Goal: Task Accomplishment & Management: Complete application form

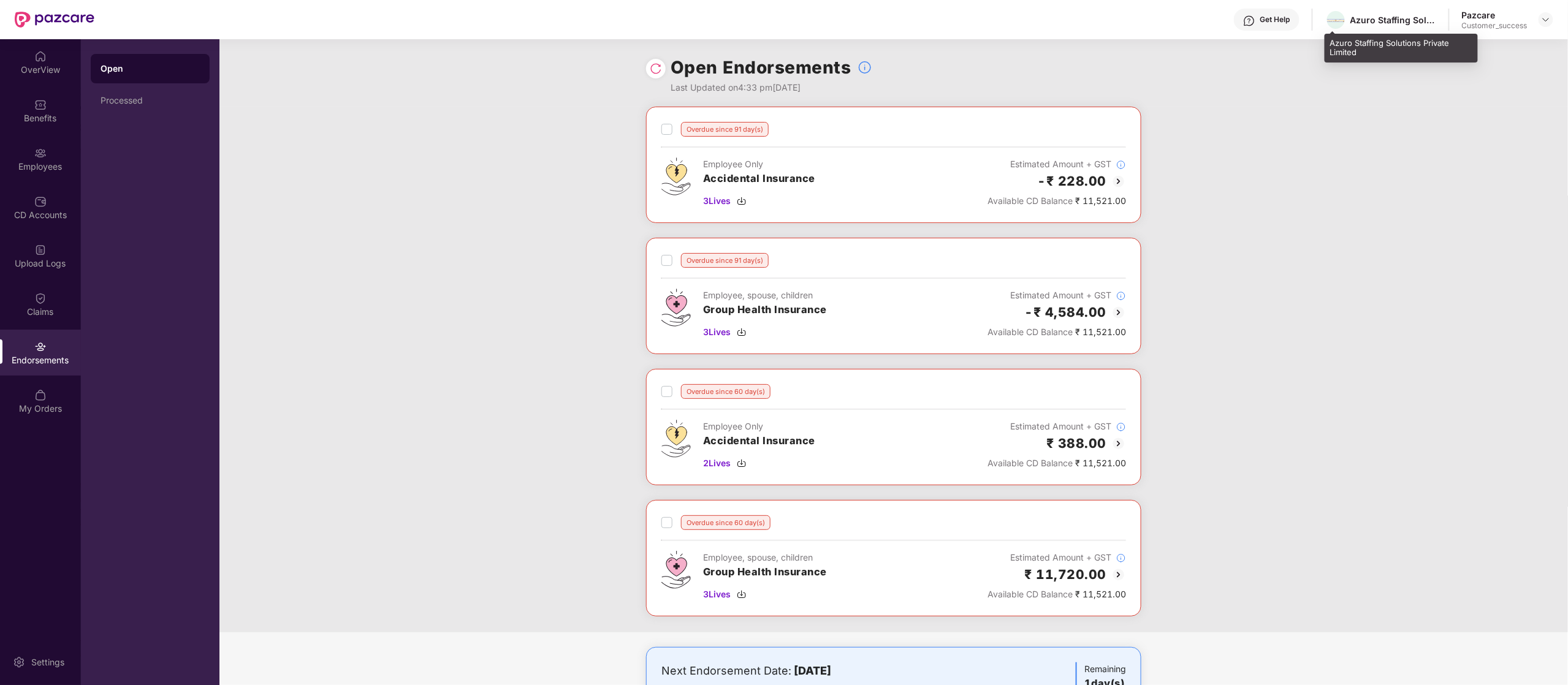
click at [1175, 45] on div "Azuro Staffing Solutions Private Limited" at bounding box center [1401, 47] width 154 height 29
copy div "Azuro Staffing Solutions Private Limited"
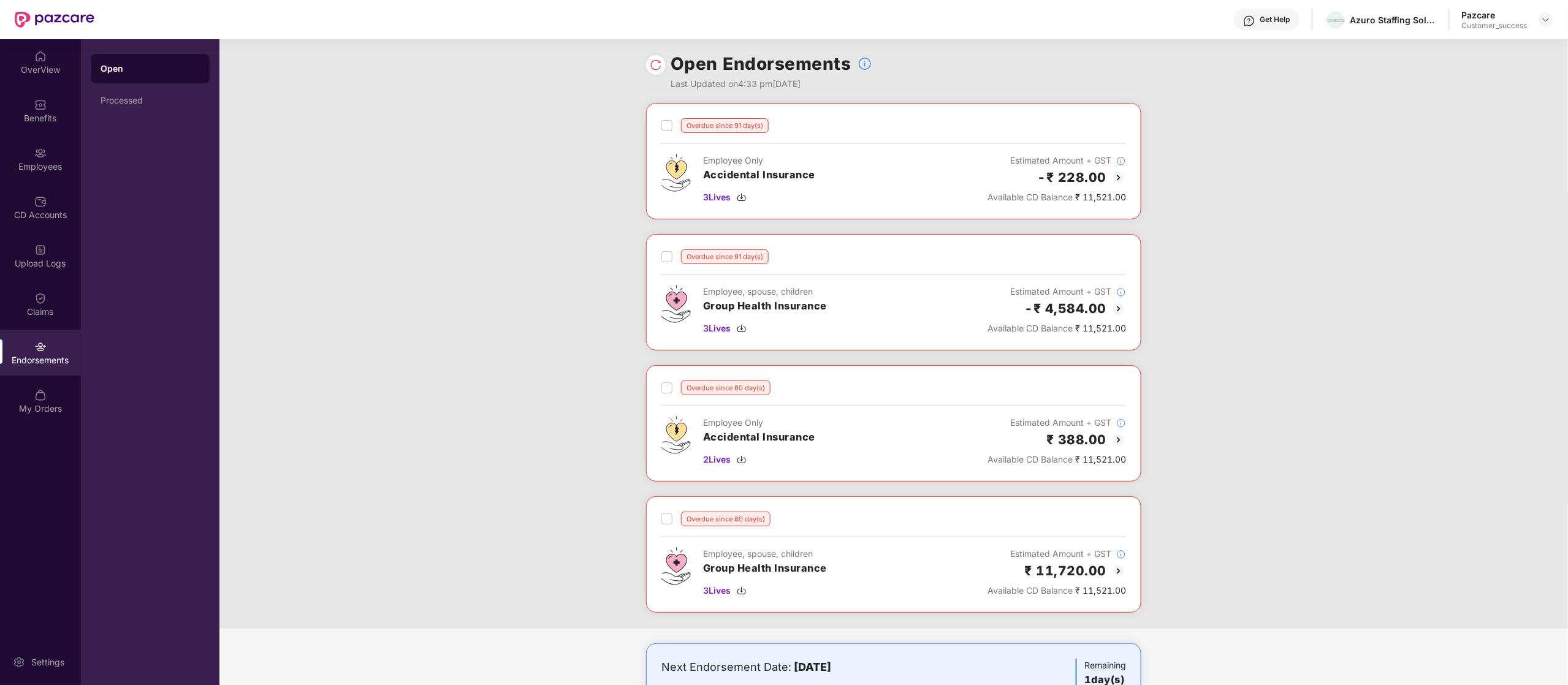
scroll to position [5, 0]
click at [34, 163] on div "Employees" at bounding box center [40, 166] width 80 height 12
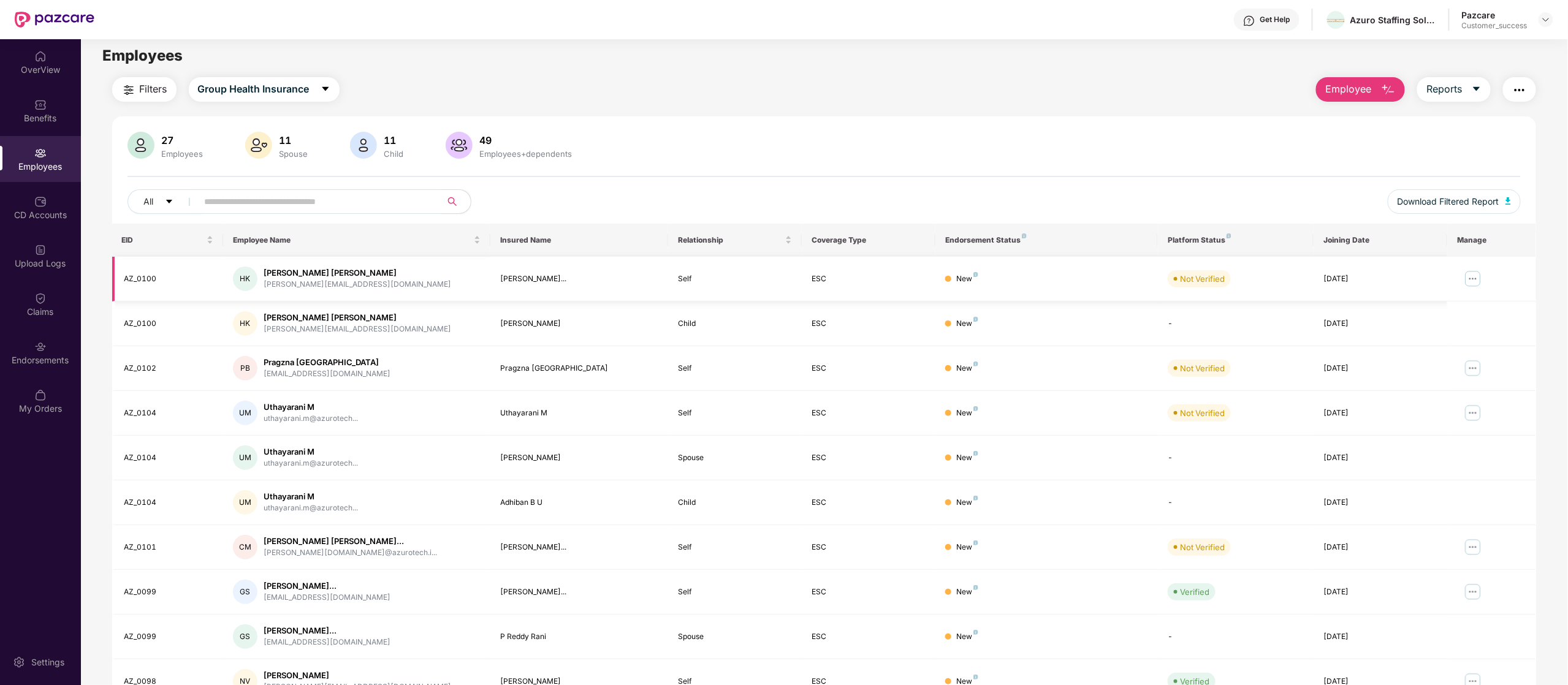
click at [1175, 278] on div "Not Verified" at bounding box center [1202, 278] width 44 height 12
click at [1175, 275] on img at bounding box center [1473, 278] width 19 height 19
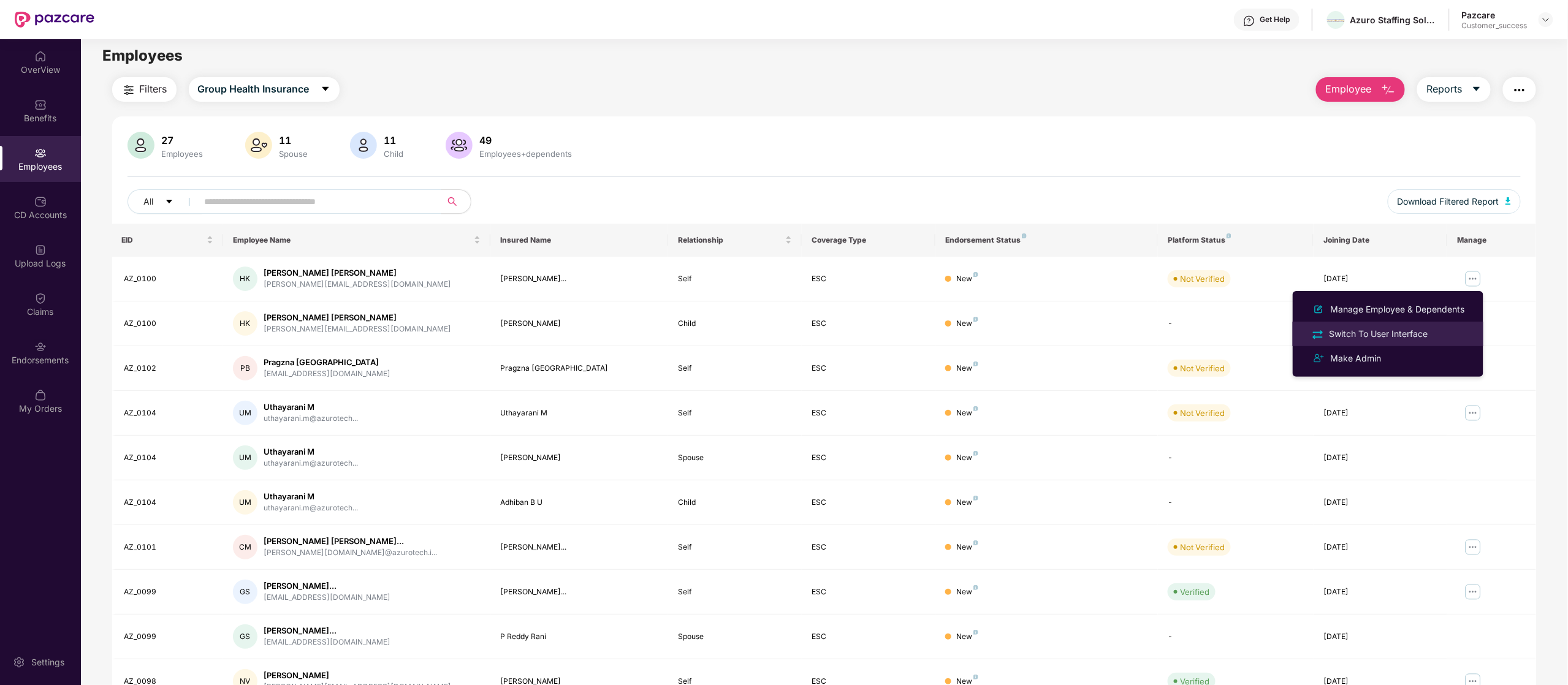
click at [1175, 339] on div "Switch To User Interface" at bounding box center [1389, 333] width 159 height 14
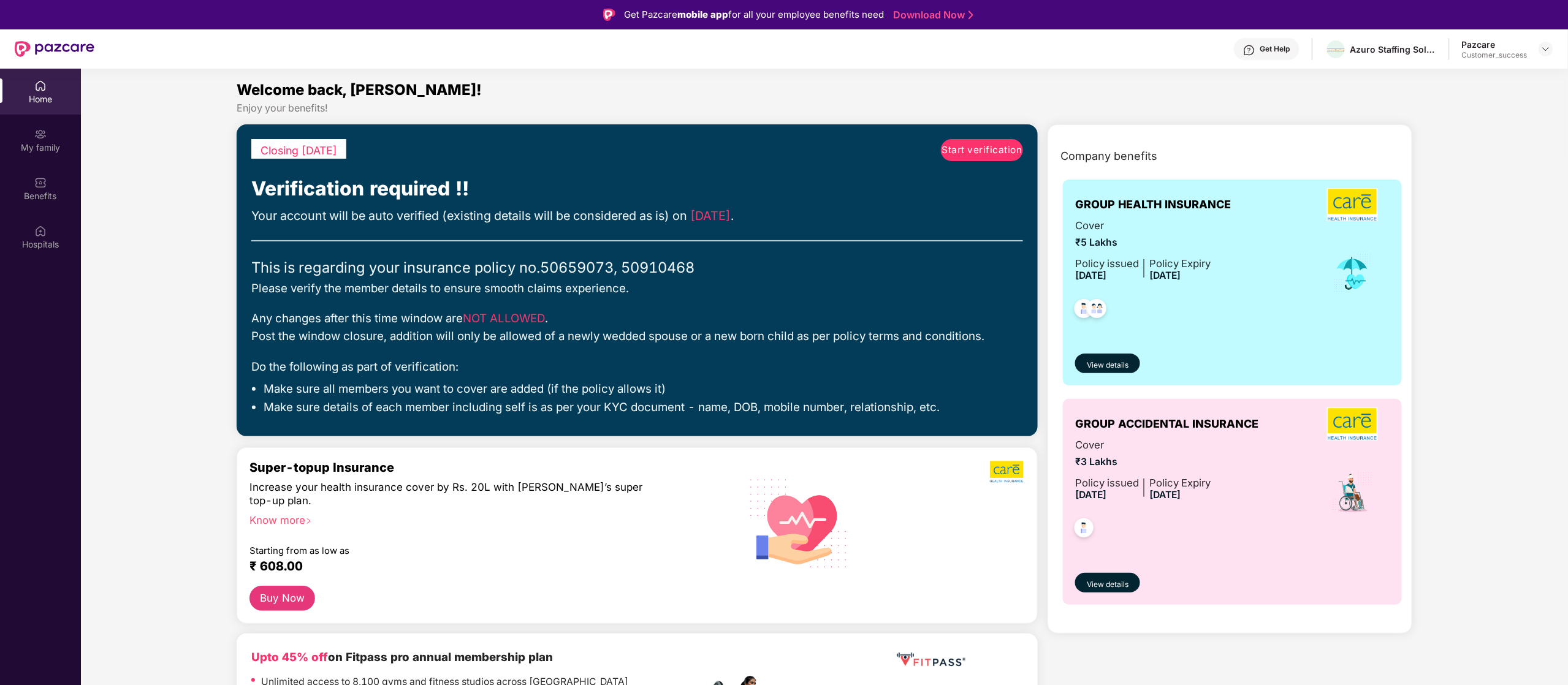
click at [969, 154] on span "Start verification" at bounding box center [982, 150] width 80 height 15
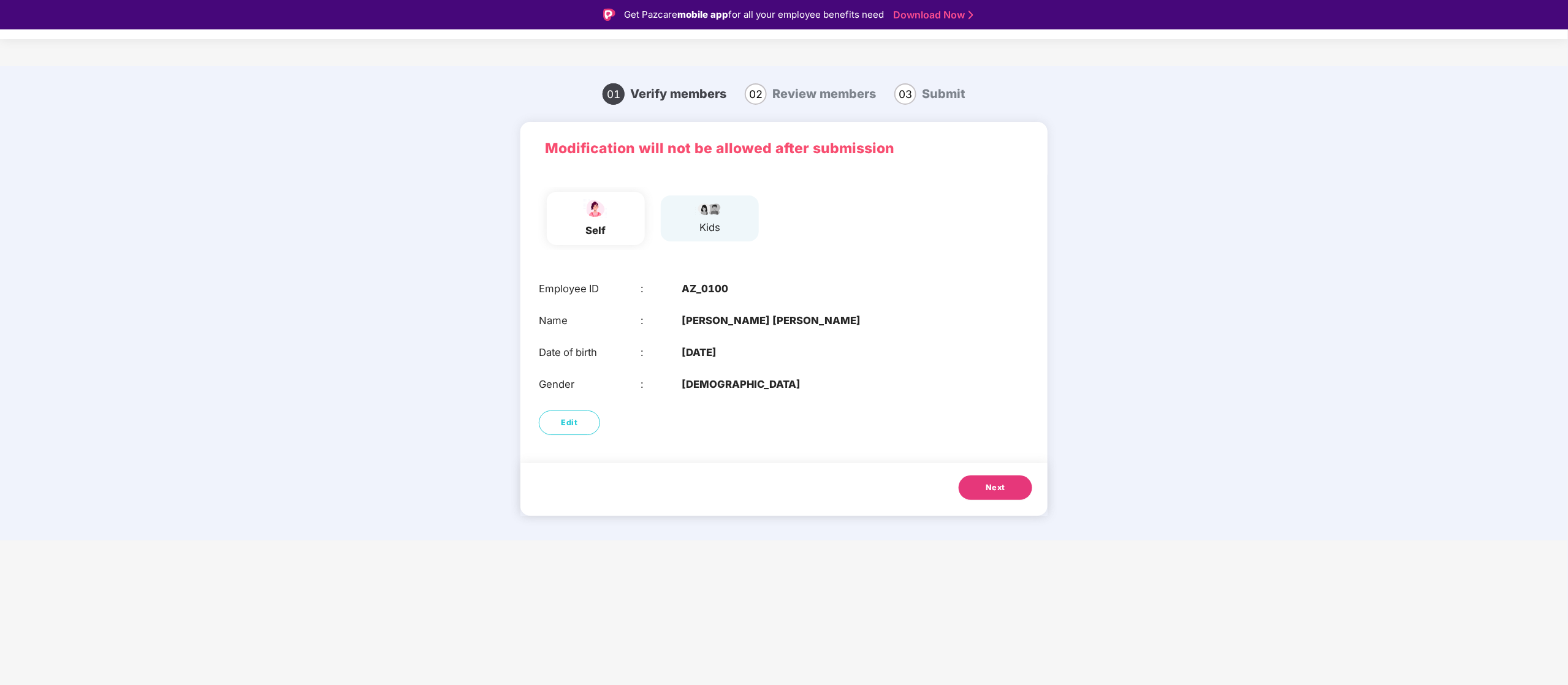
click at [987, 489] on span "Next" at bounding box center [994, 487] width 19 height 12
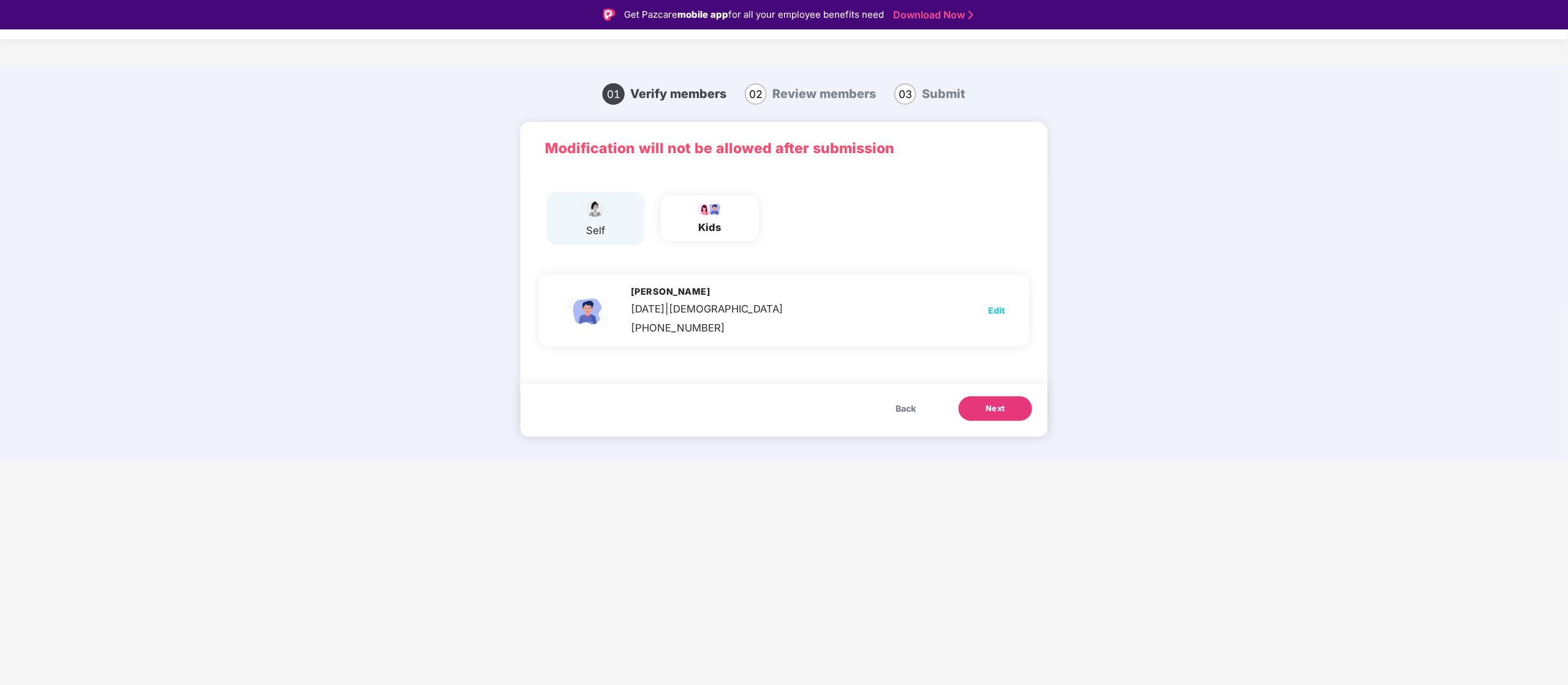
scroll to position [30, 0]
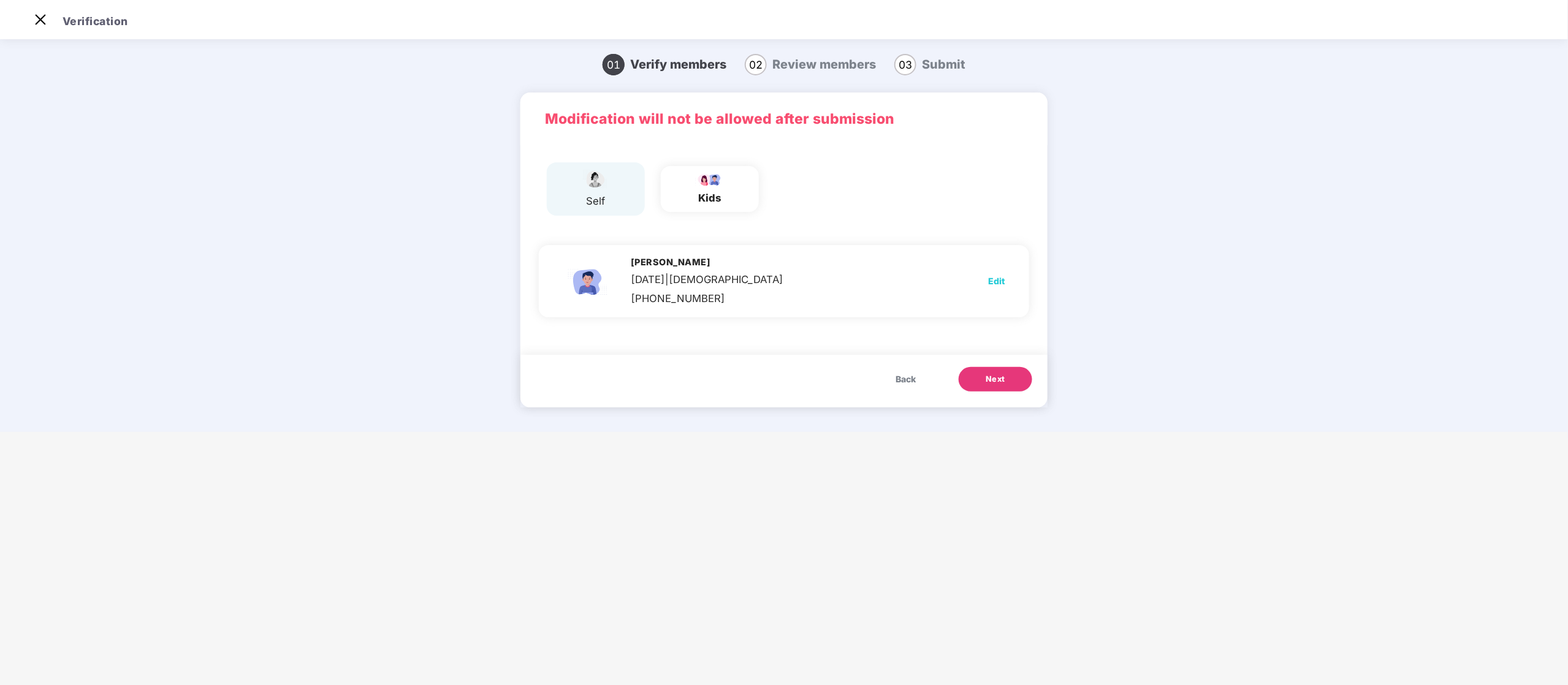
click at [1004, 367] on button "Next" at bounding box center [995, 379] width 74 height 25
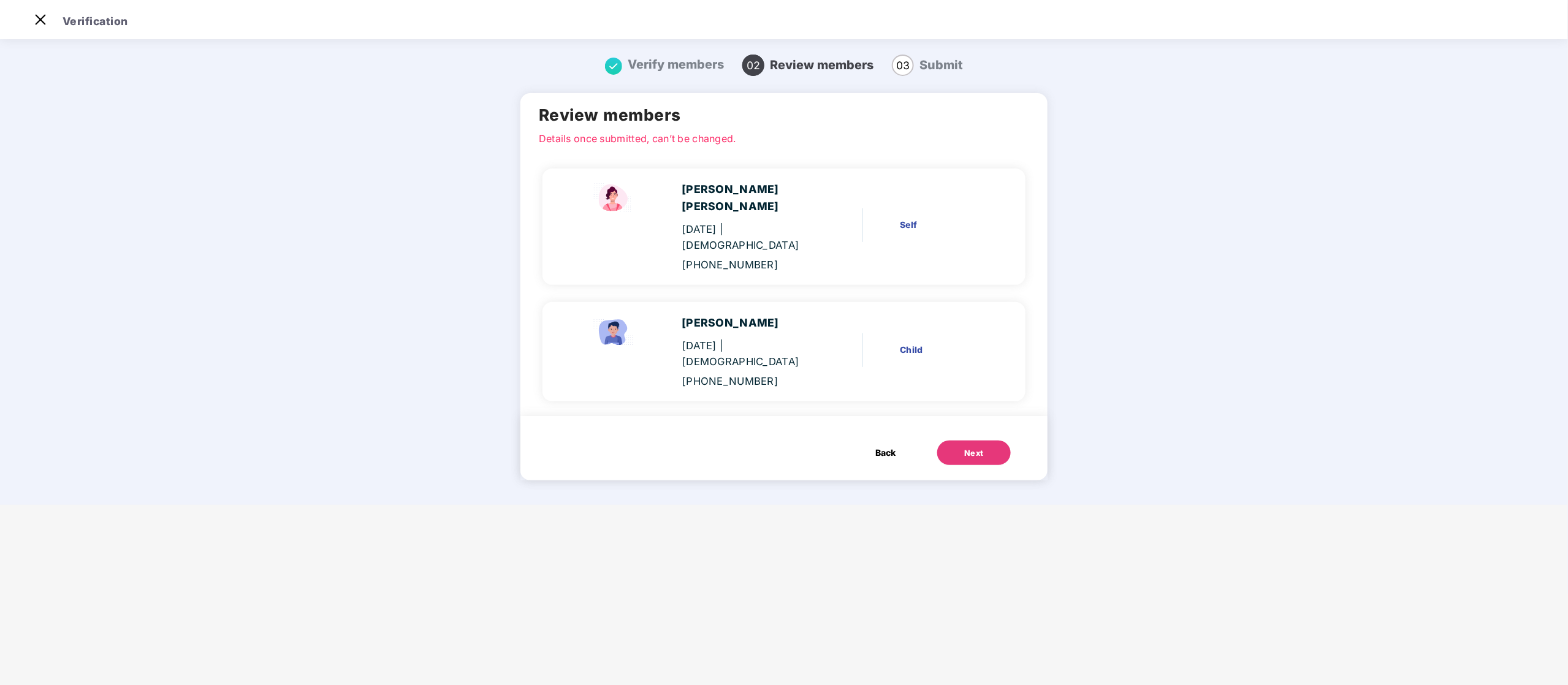
click at [994, 440] on button "Next" at bounding box center [974, 452] width 74 height 25
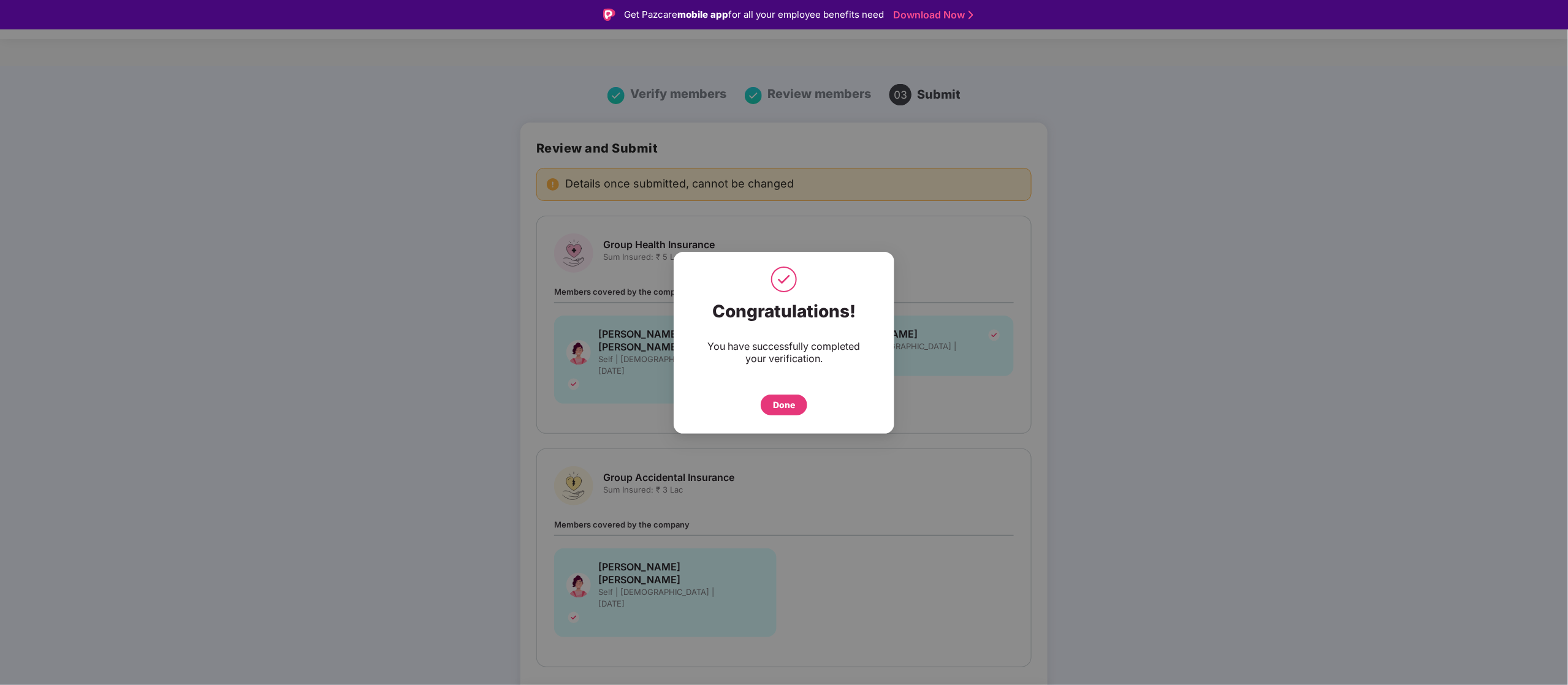
click at [792, 398] on div "Done" at bounding box center [784, 405] width 22 height 14
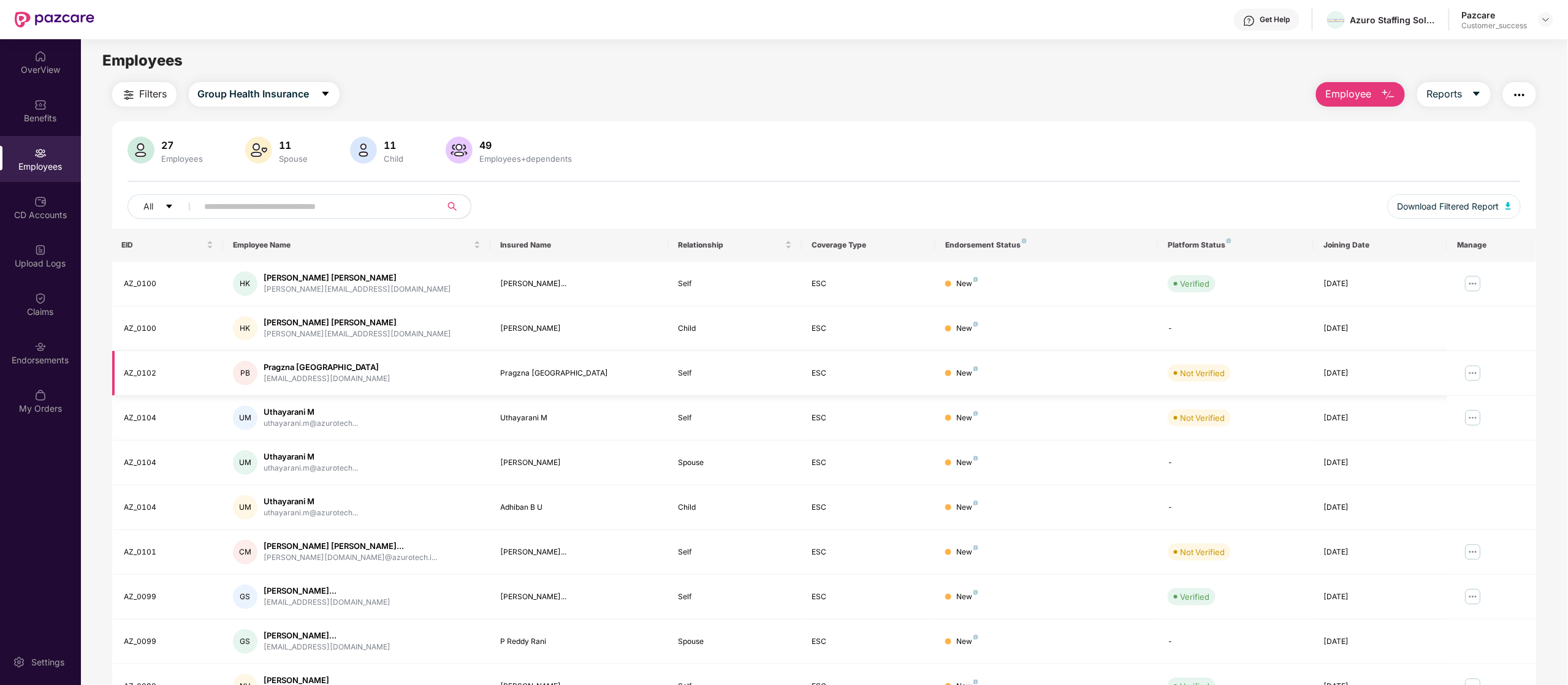
click at [1476, 380] on img at bounding box center [1473, 373] width 19 height 19
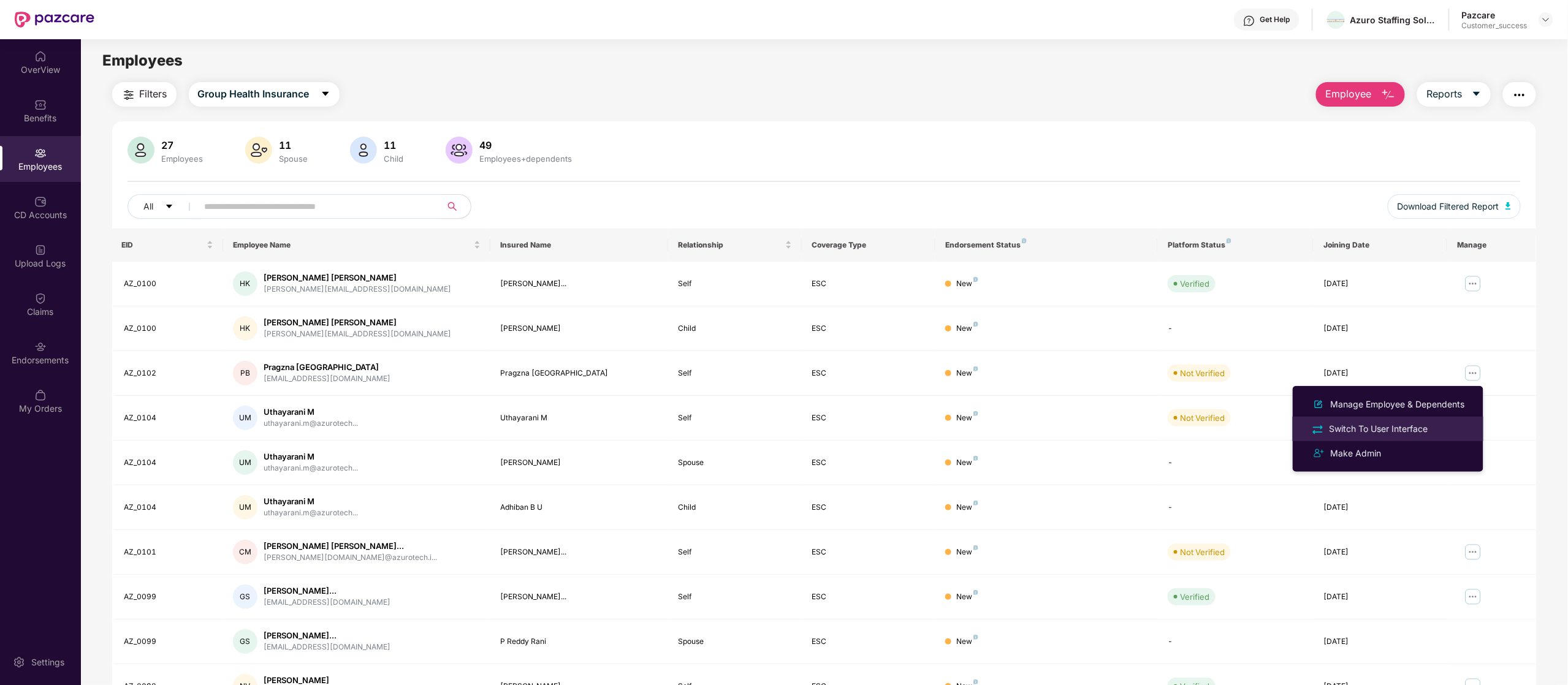
click at [1428, 434] on div "Switch To User Interface" at bounding box center [1378, 428] width 104 height 14
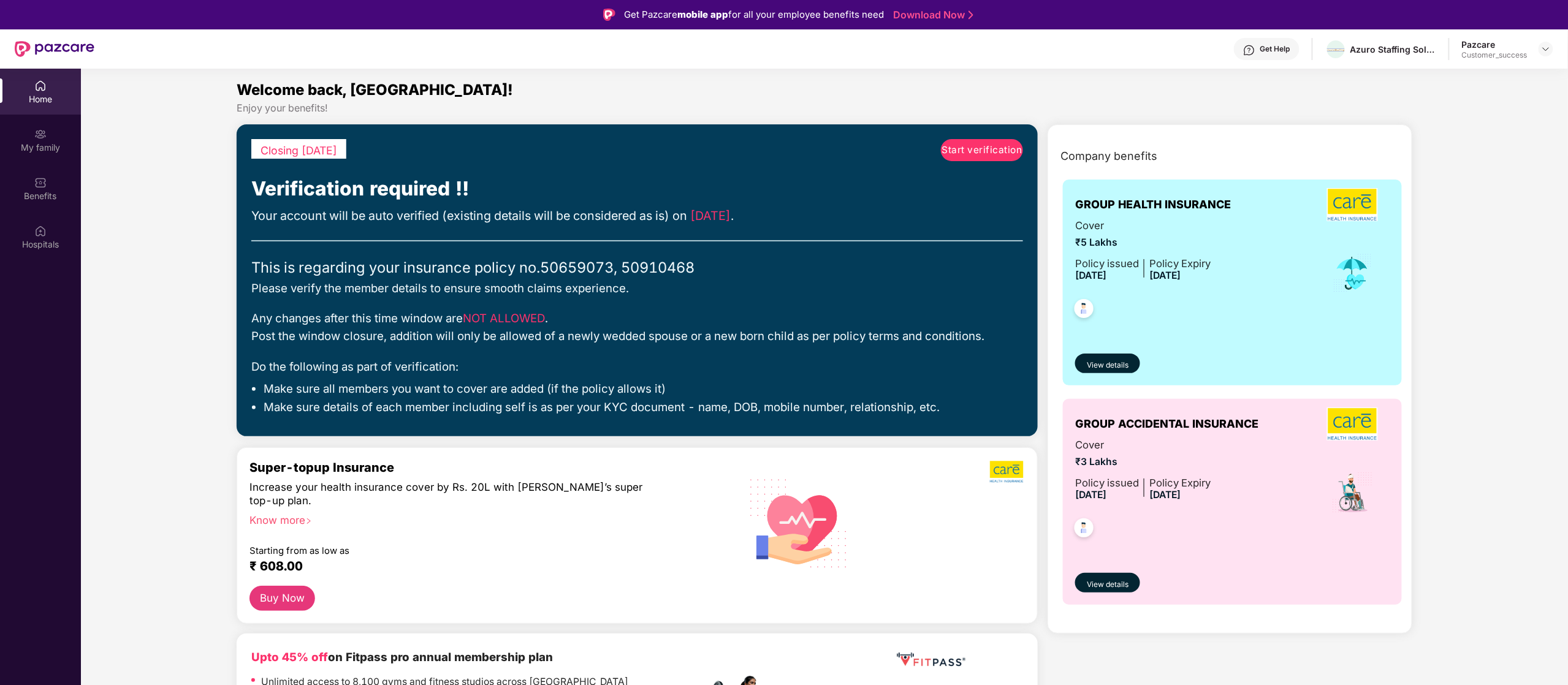
click at [1003, 141] on link "Start verification" at bounding box center [982, 150] width 82 height 22
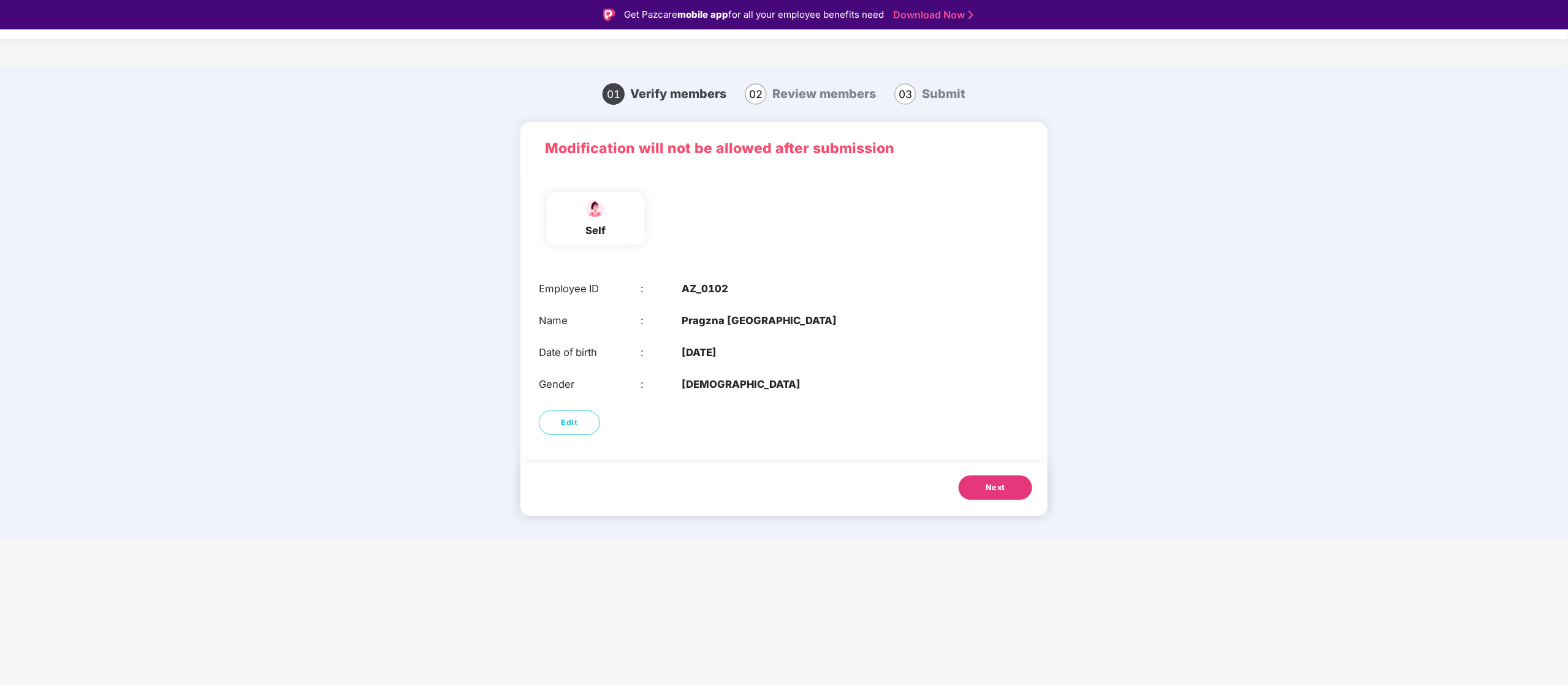
click at [1001, 484] on span "Next" at bounding box center [994, 487] width 19 height 12
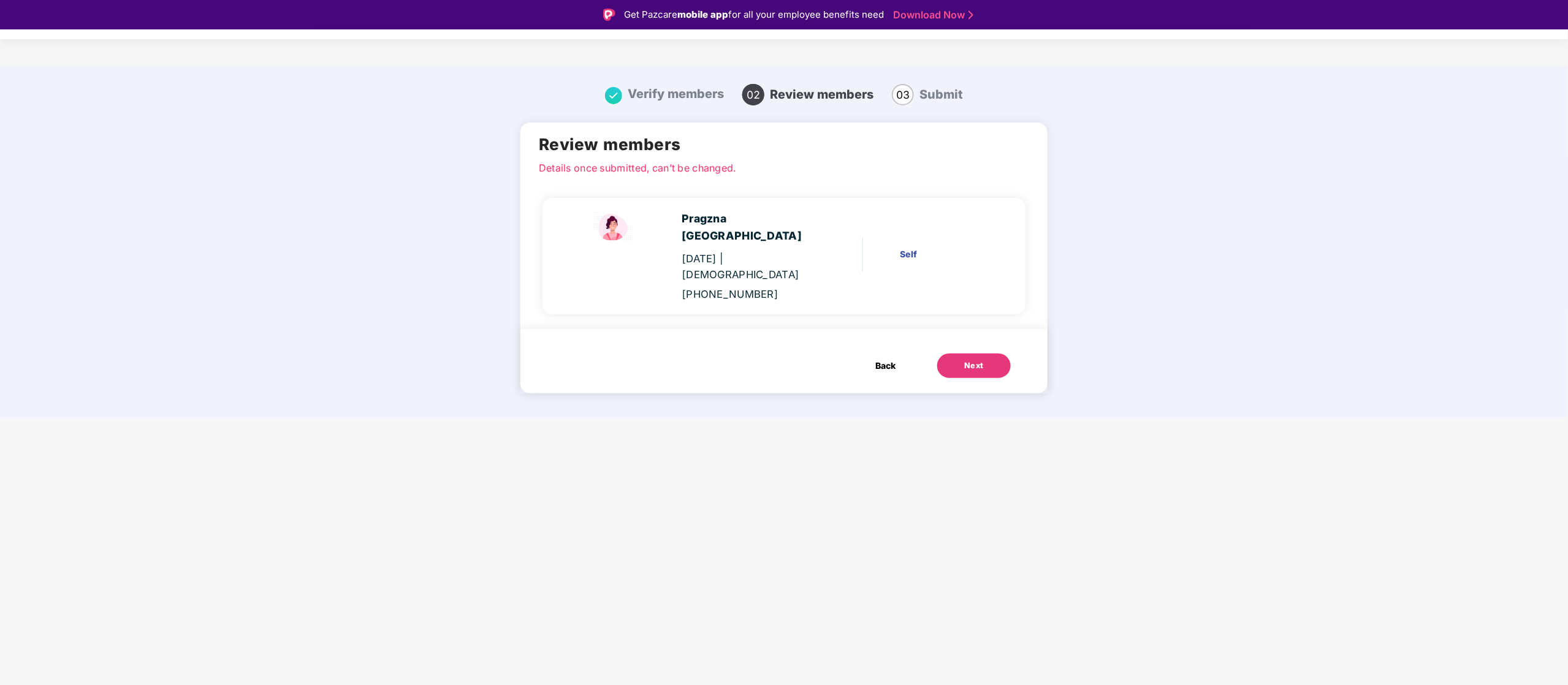
scroll to position [30, 0]
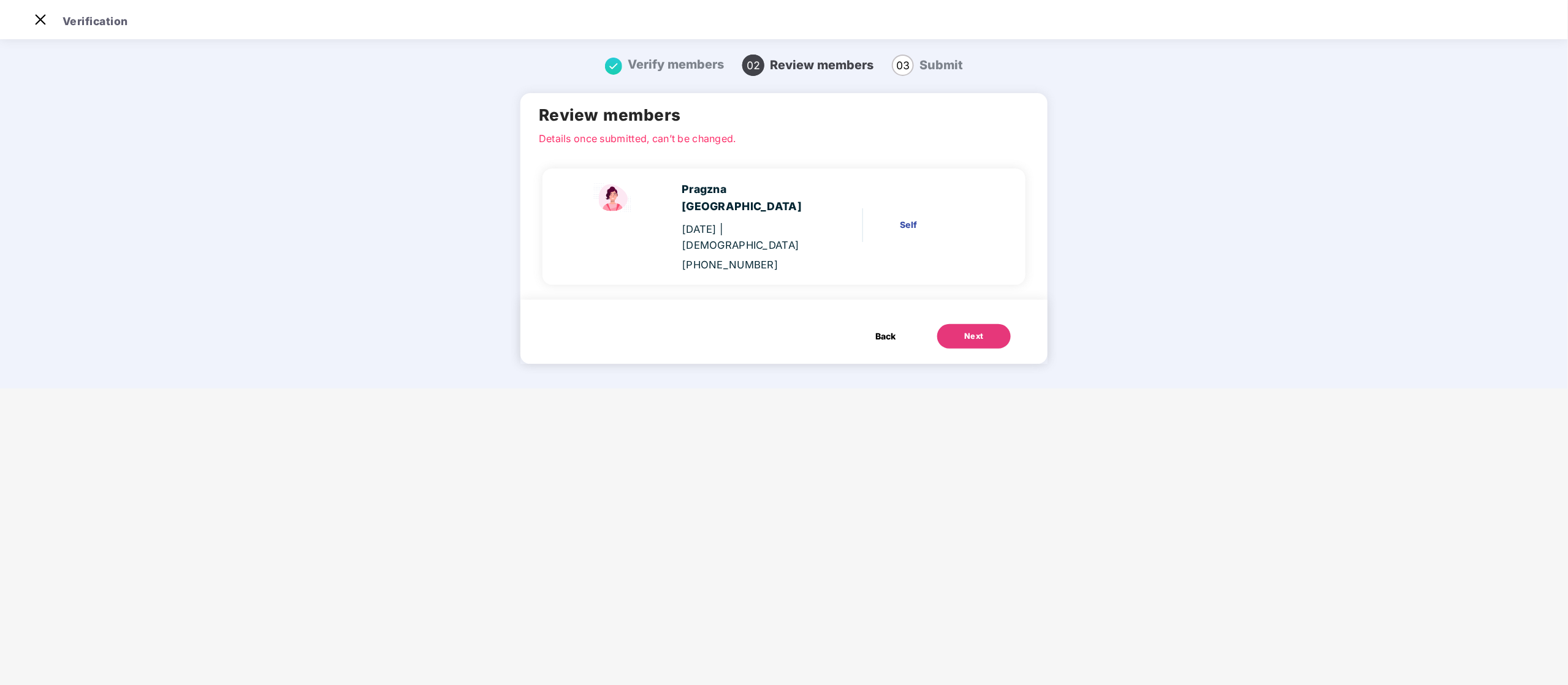
click at [1000, 324] on button "Next" at bounding box center [974, 336] width 74 height 25
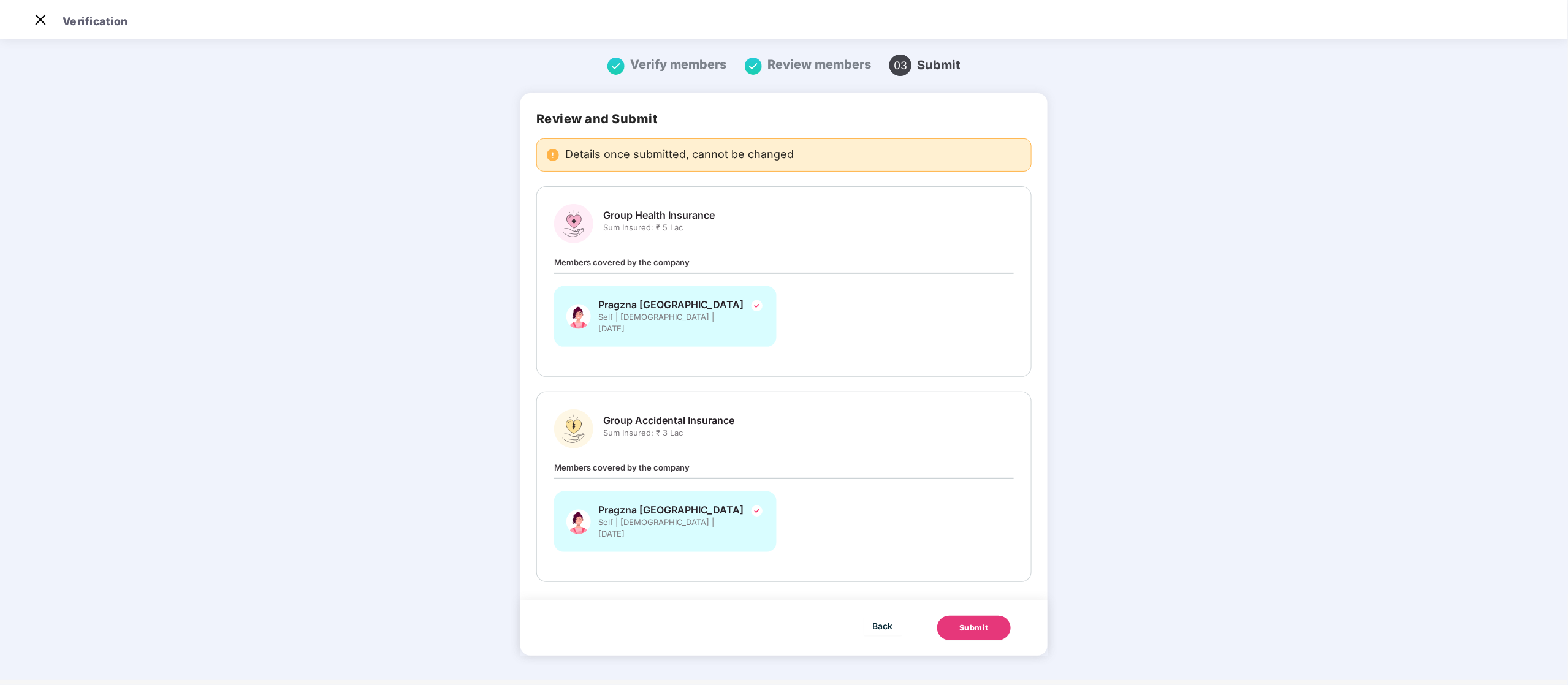
scroll to position [0, 0]
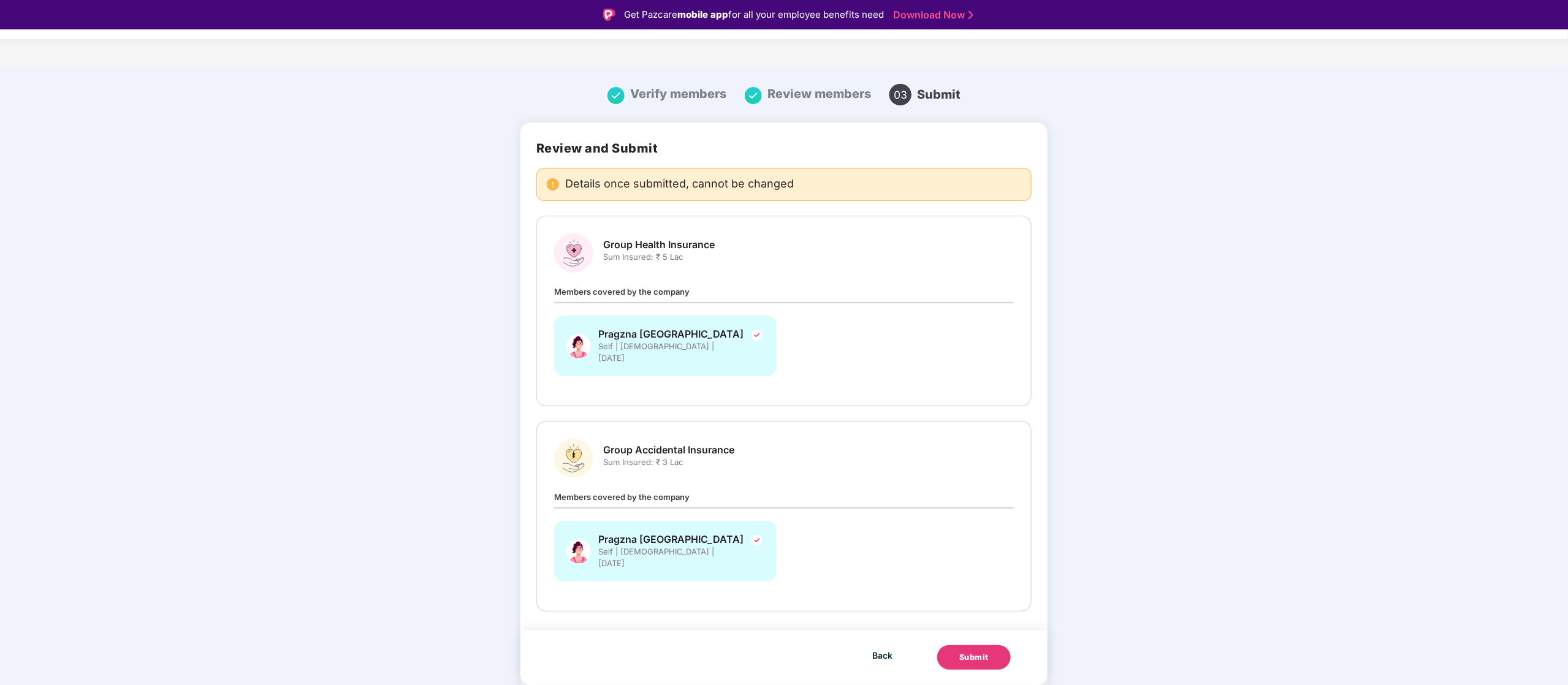
click at [959, 651] on div "Submit" at bounding box center [974, 656] width 30 height 12
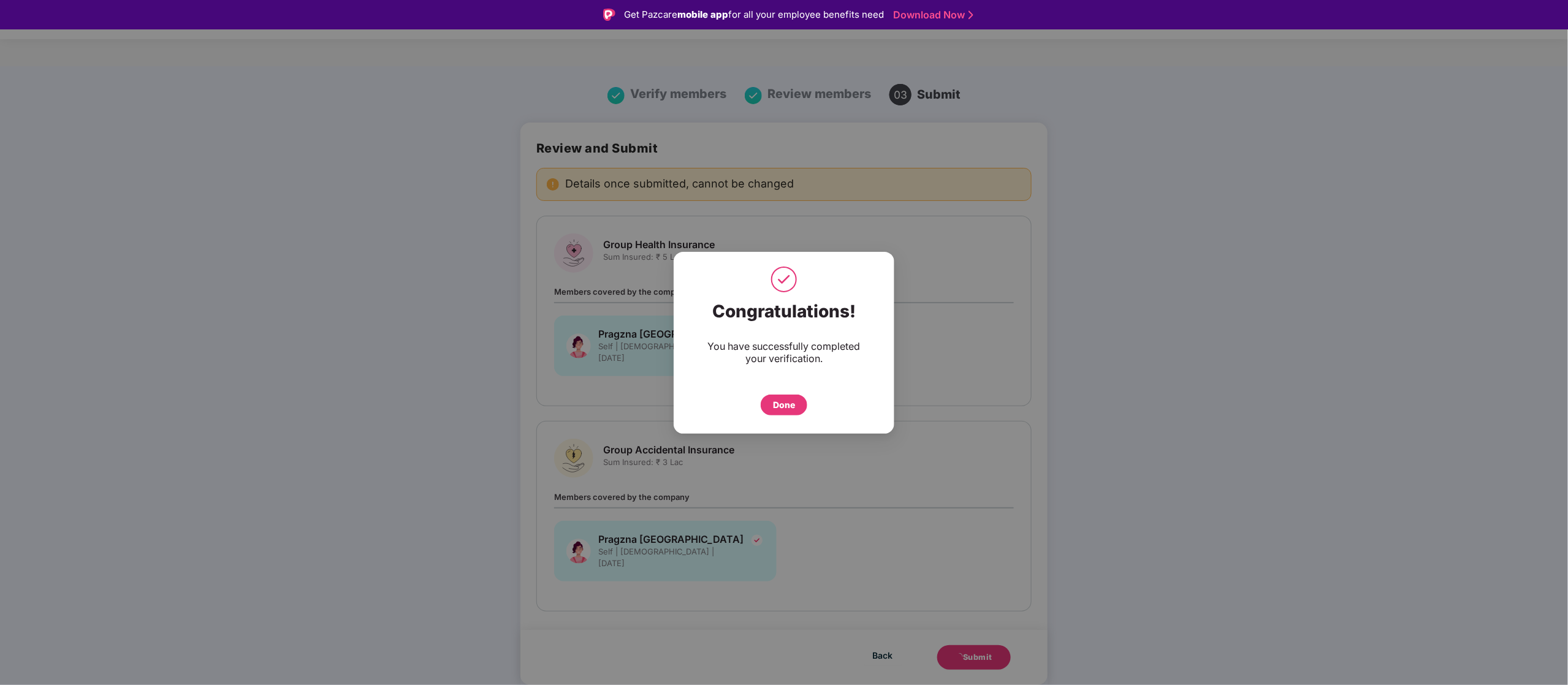
click at [783, 401] on div "Done" at bounding box center [784, 405] width 22 height 14
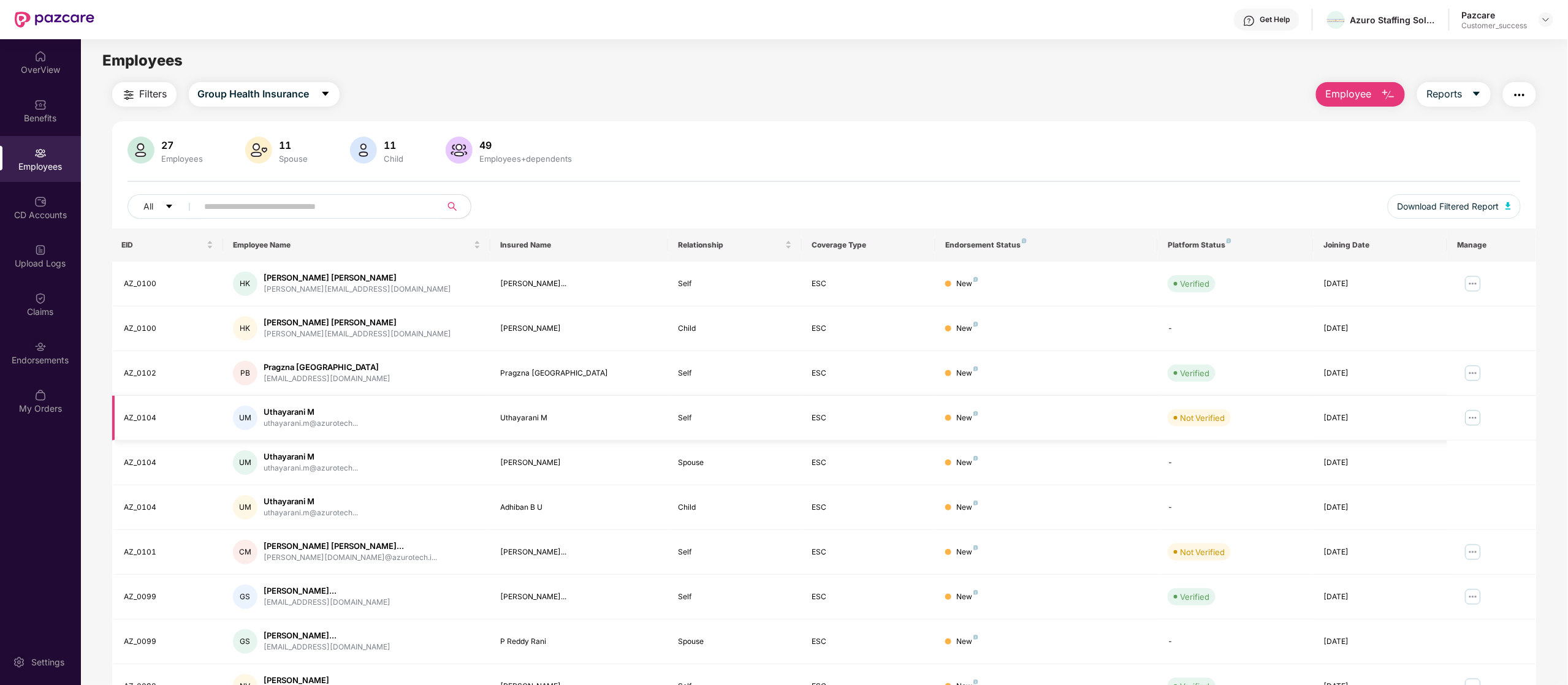
click at [1477, 422] on img at bounding box center [1473, 417] width 19 height 19
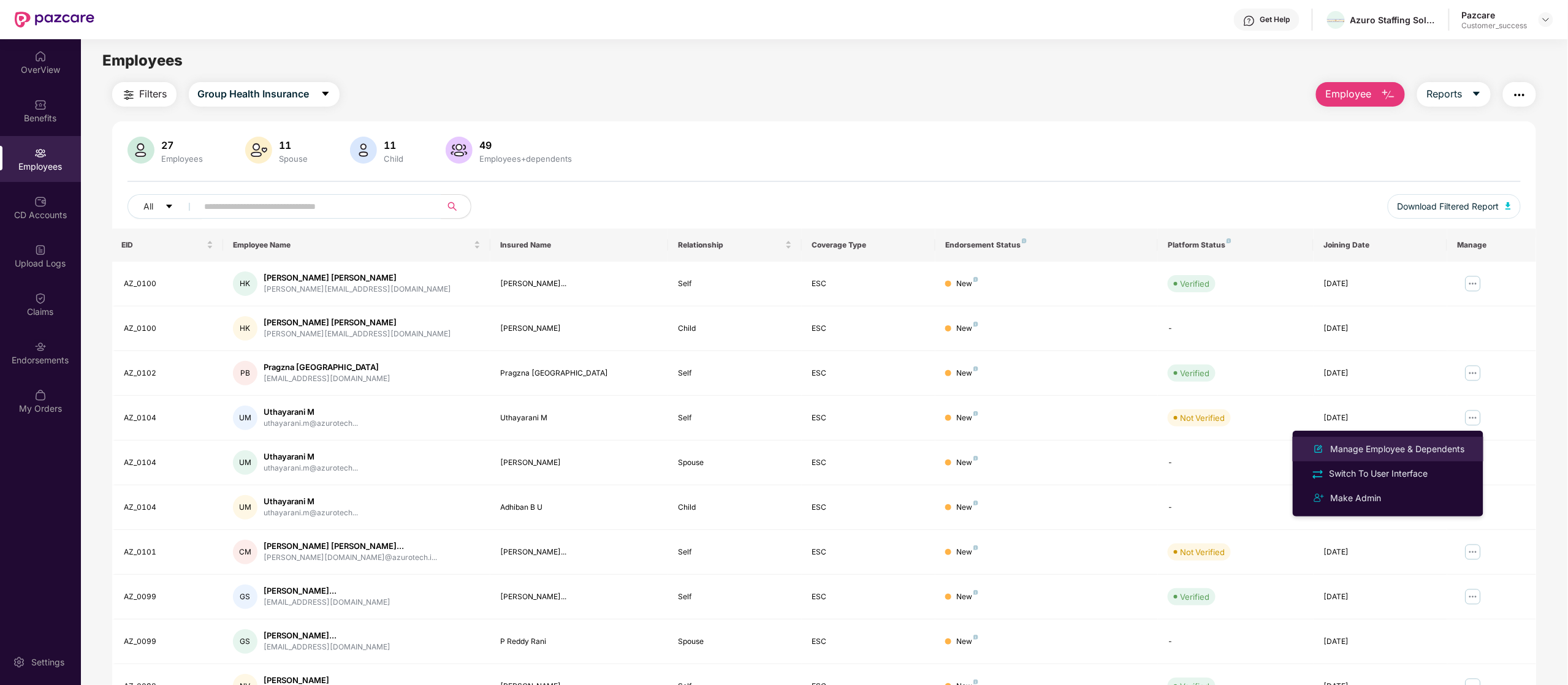
click at [1433, 451] on div "Manage Employee & Dependents" at bounding box center [1398, 448] width 139 height 14
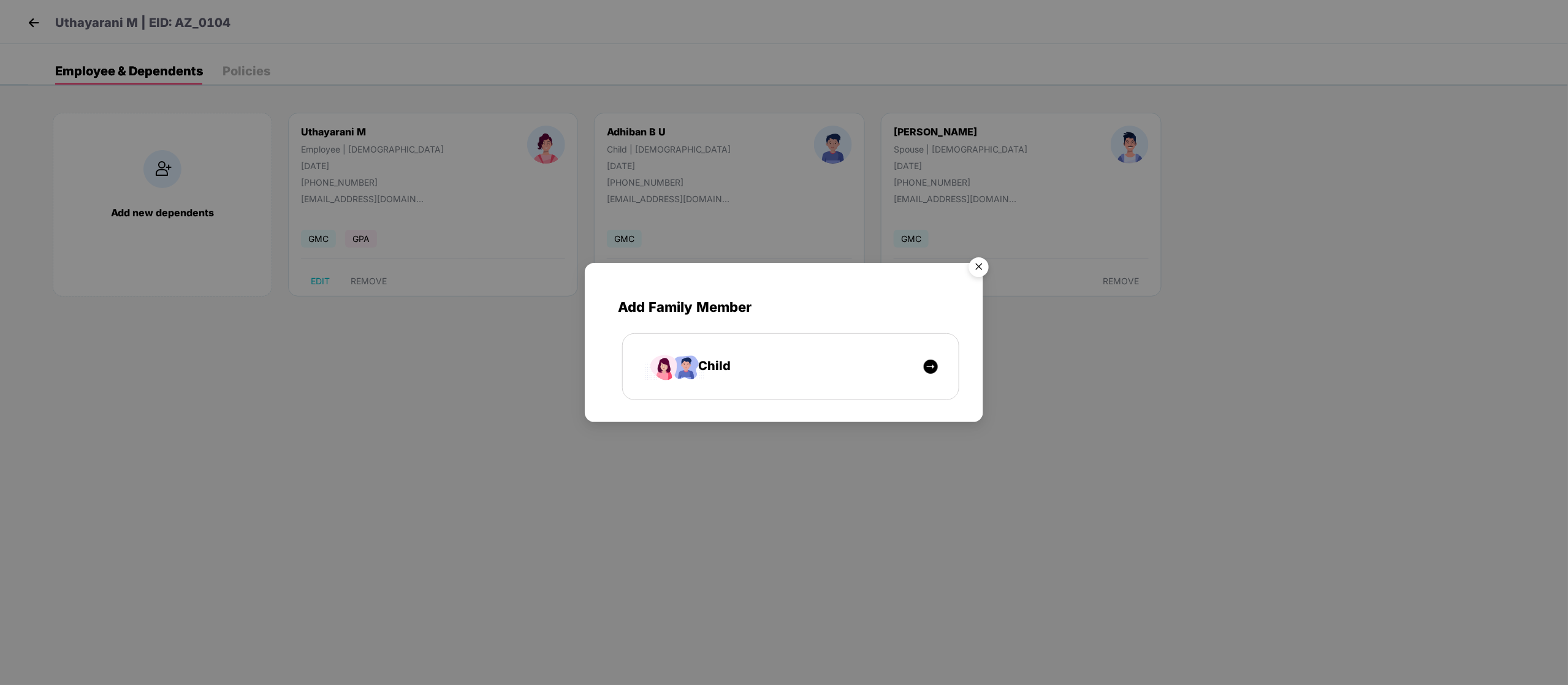
click at [971, 274] on img "Close" at bounding box center [979, 268] width 34 height 34
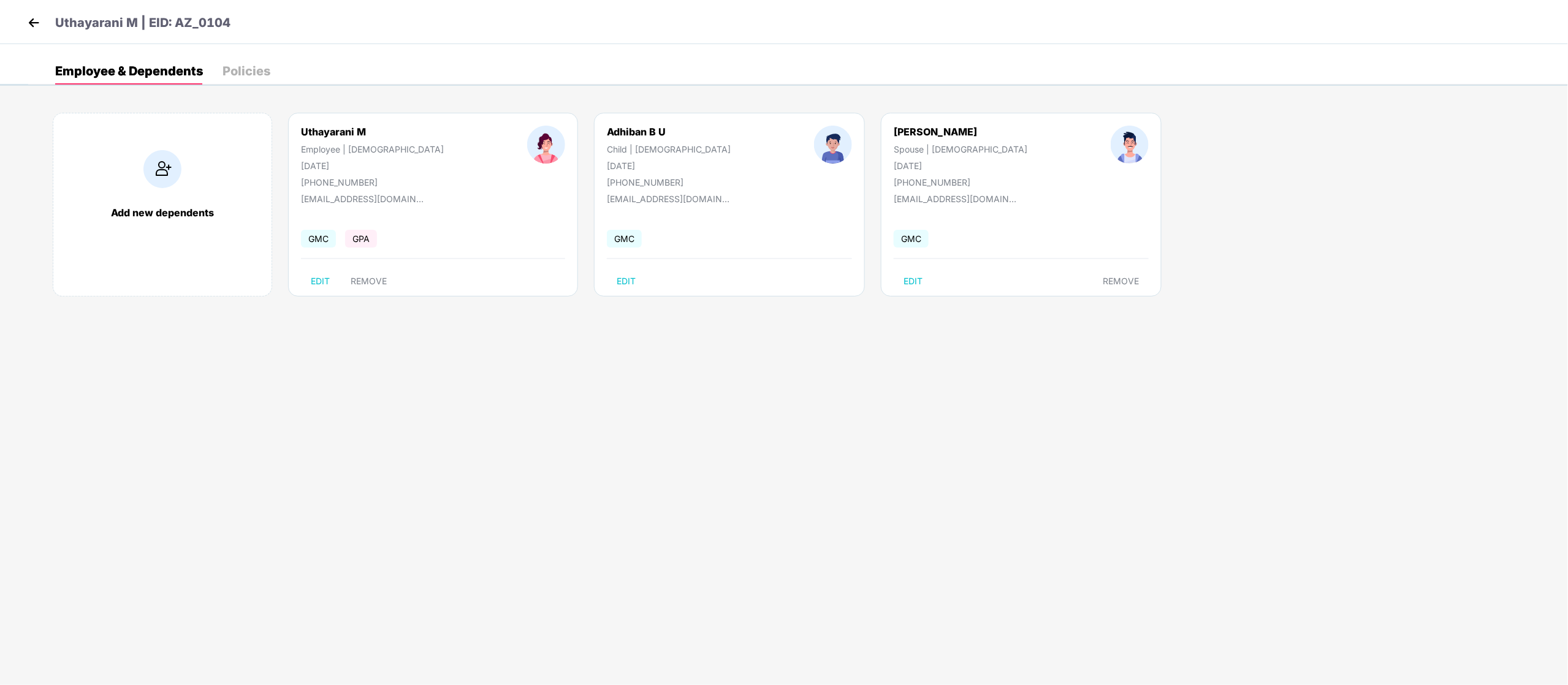
click at [37, 34] on header "Uthayarani M | EID: AZ_0104" at bounding box center [128, 25] width 206 height 22
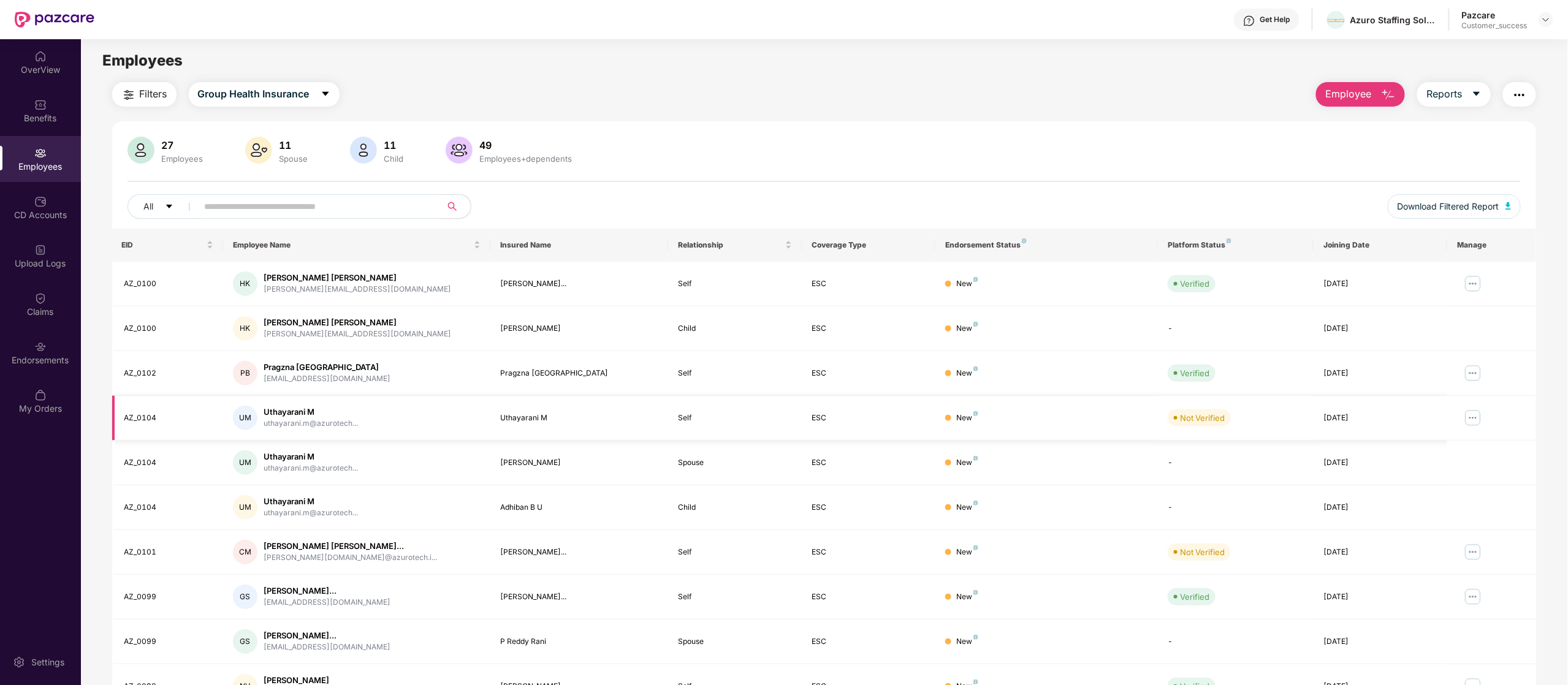
click at [1471, 419] on img at bounding box center [1473, 417] width 19 height 19
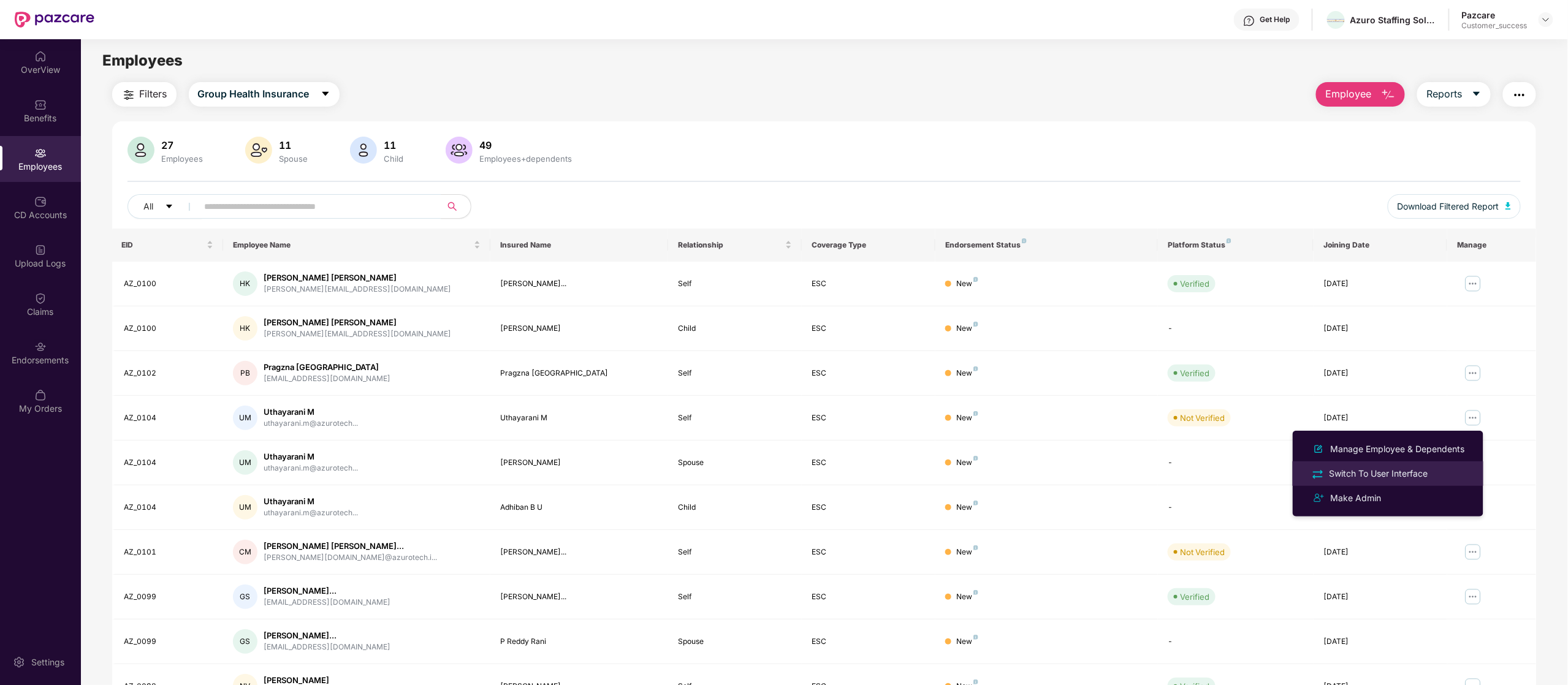
click at [1411, 470] on div "Switch To User Interface" at bounding box center [1378, 473] width 104 height 14
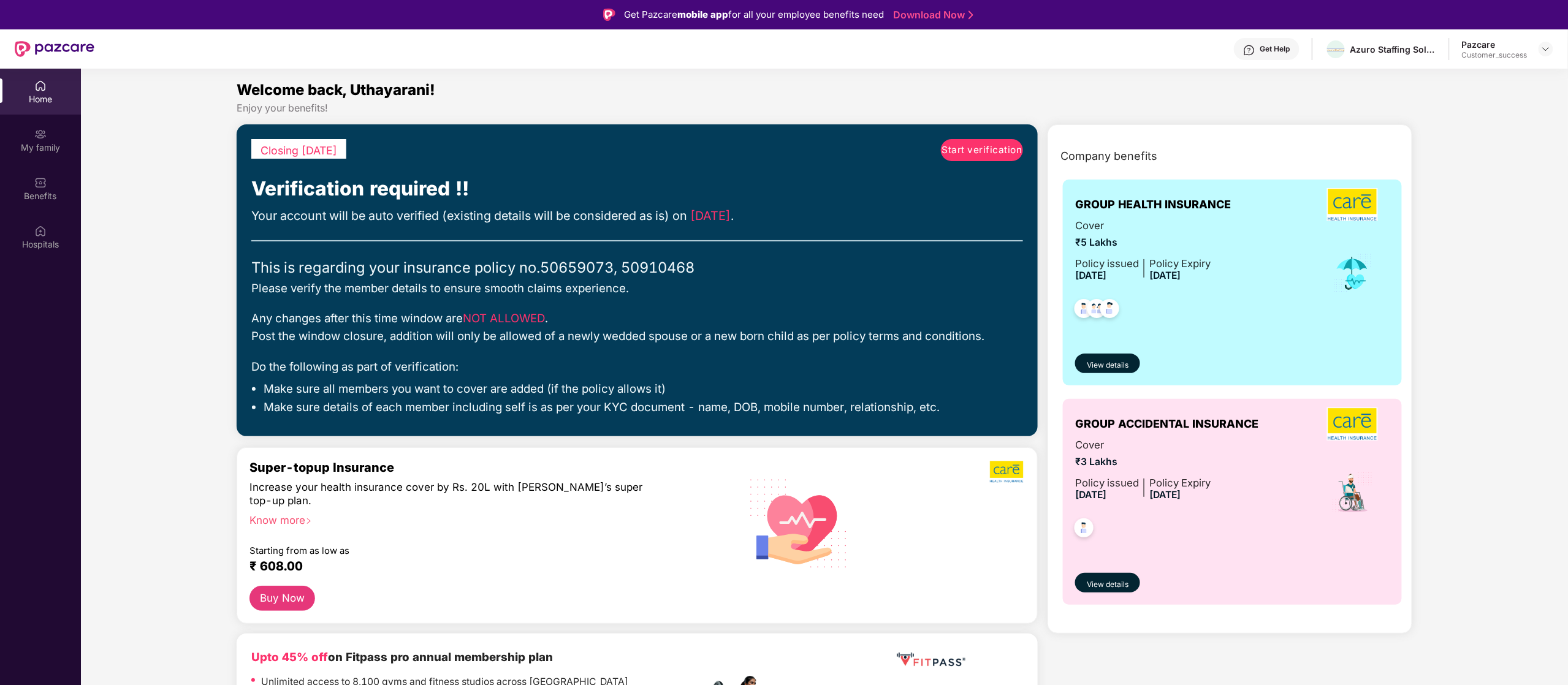
click at [988, 146] on span "Start verification" at bounding box center [982, 150] width 80 height 15
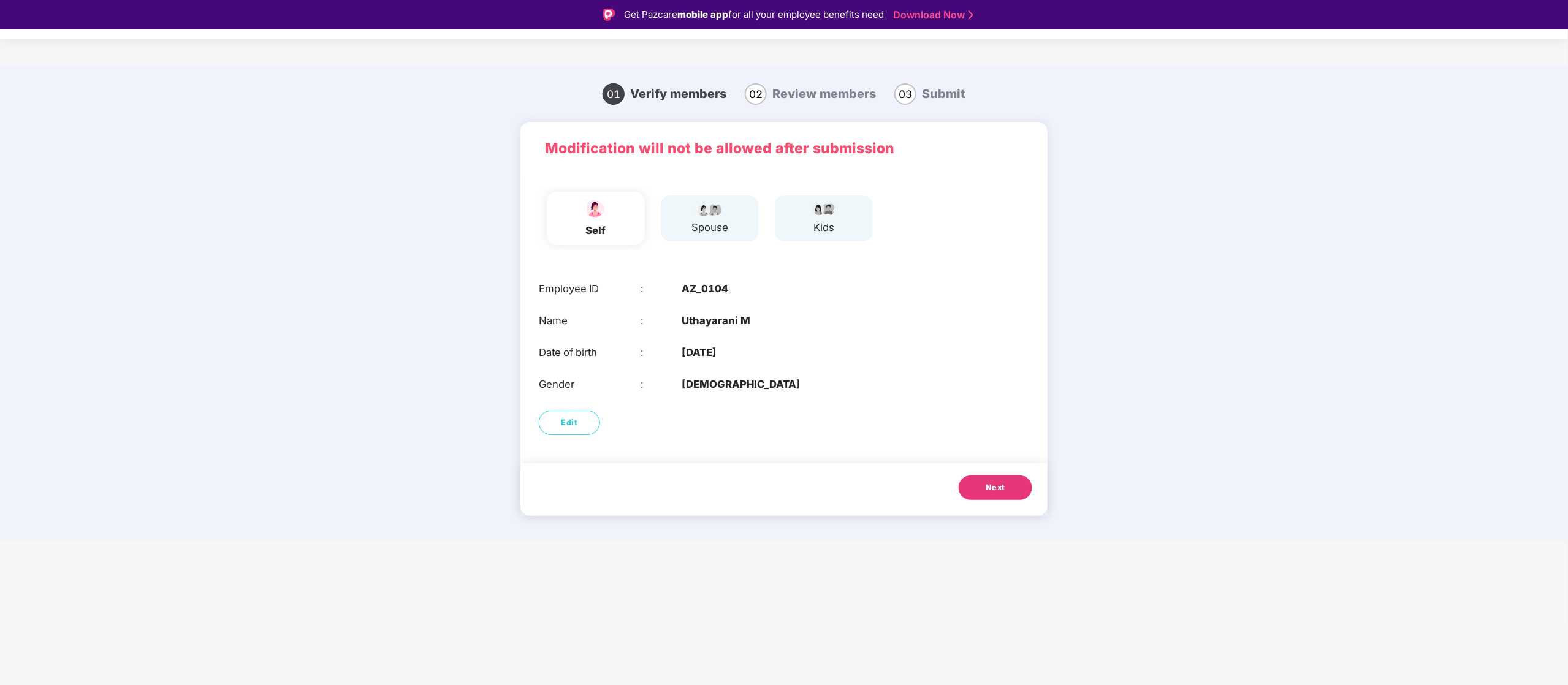
click at [998, 483] on span "Next" at bounding box center [994, 487] width 19 height 12
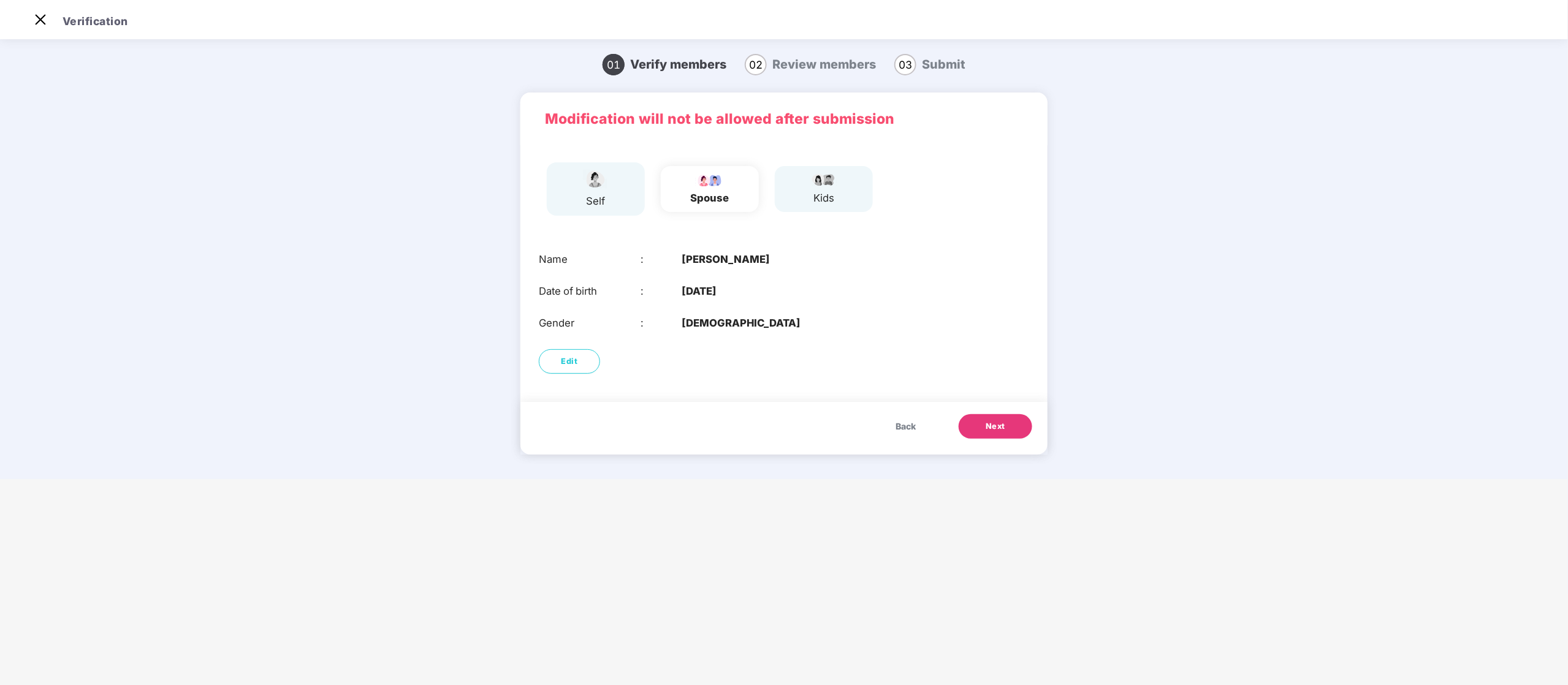
click at [1014, 417] on button "Next" at bounding box center [995, 426] width 74 height 25
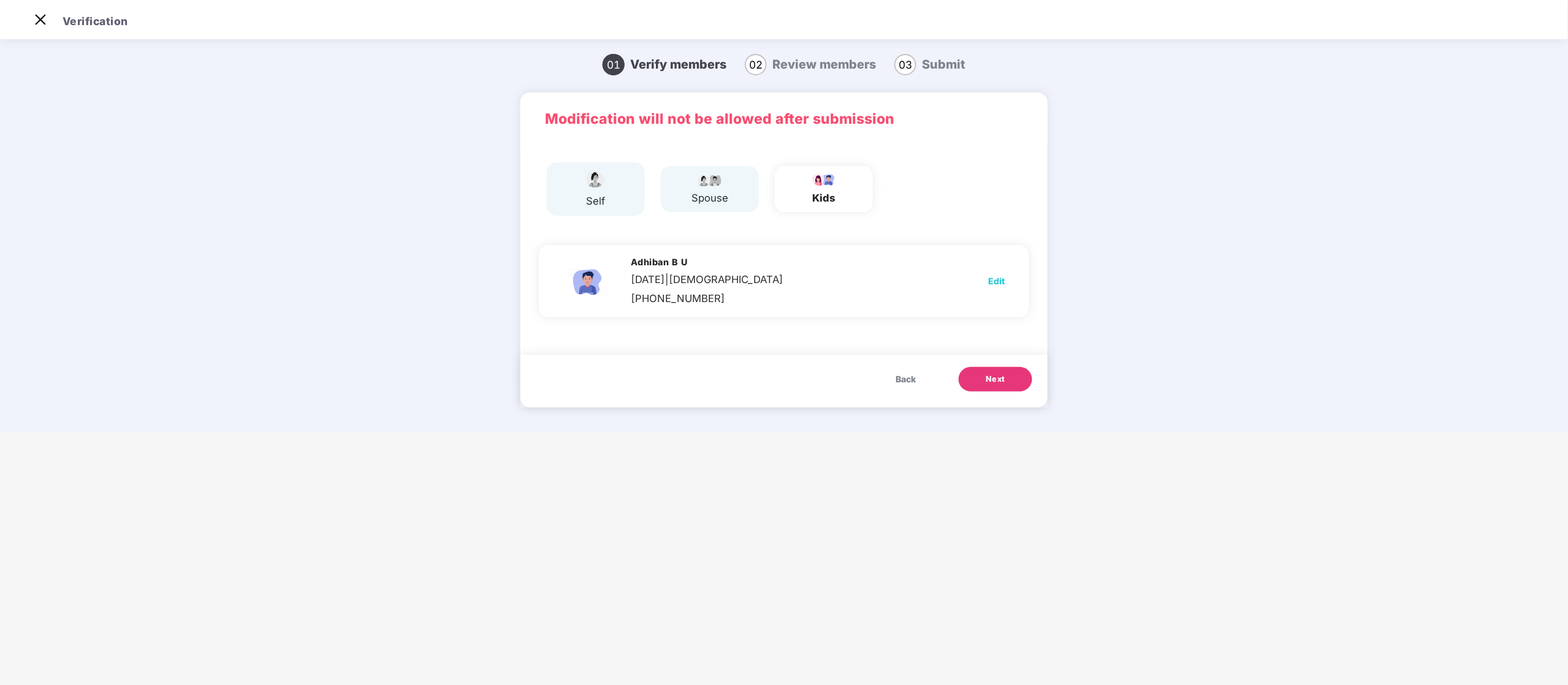
click at [1018, 387] on button "Next" at bounding box center [995, 379] width 74 height 25
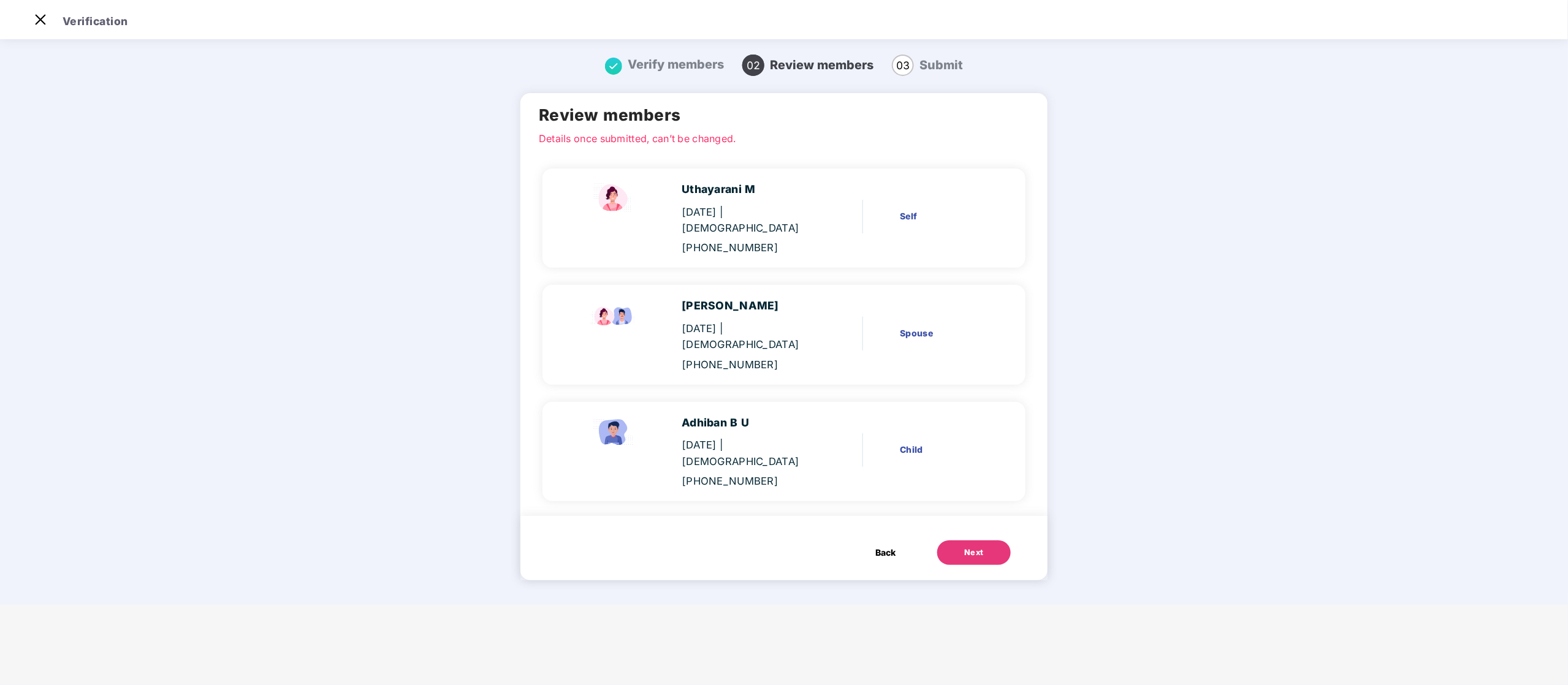
click at [995, 540] on button "Next" at bounding box center [974, 552] width 74 height 25
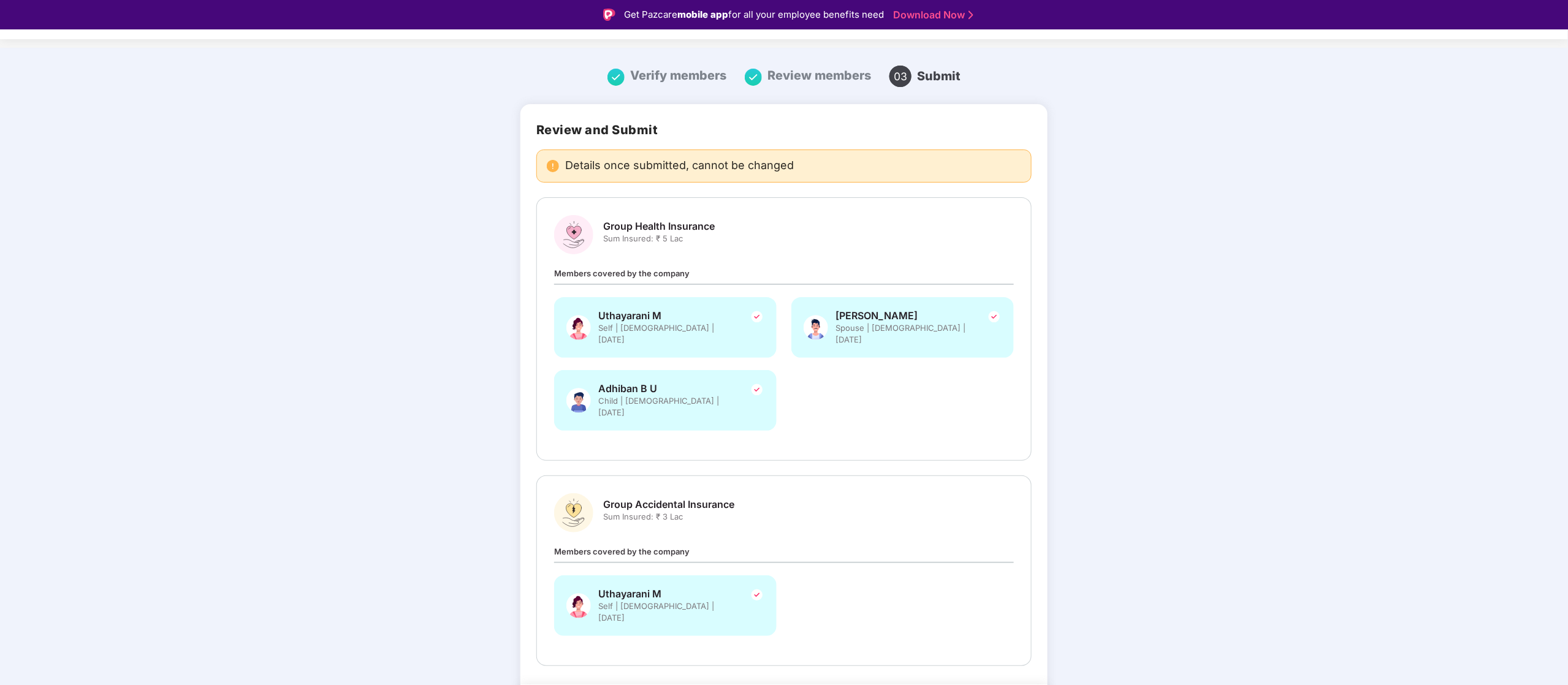
scroll to position [34, 0]
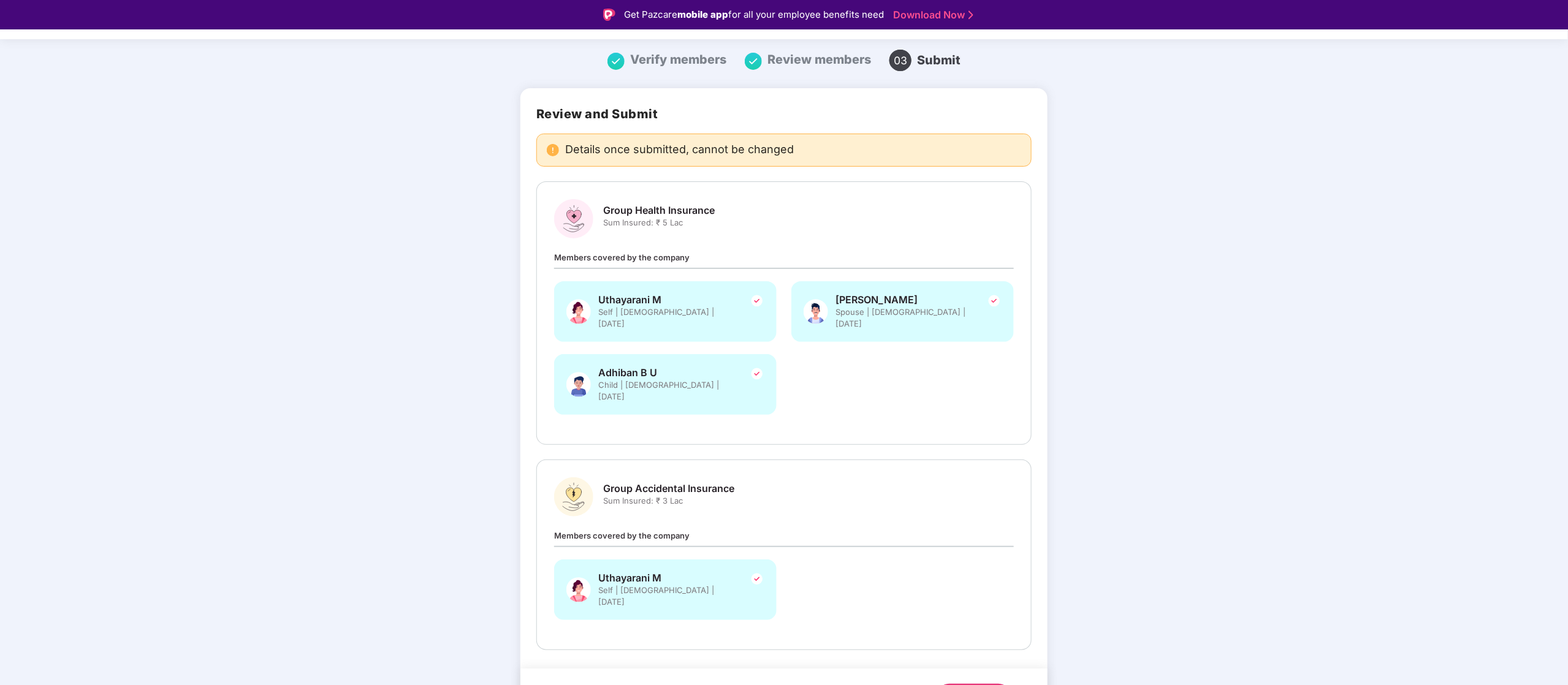
click at [970, 684] on div "Submit" at bounding box center [974, 695] width 30 height 12
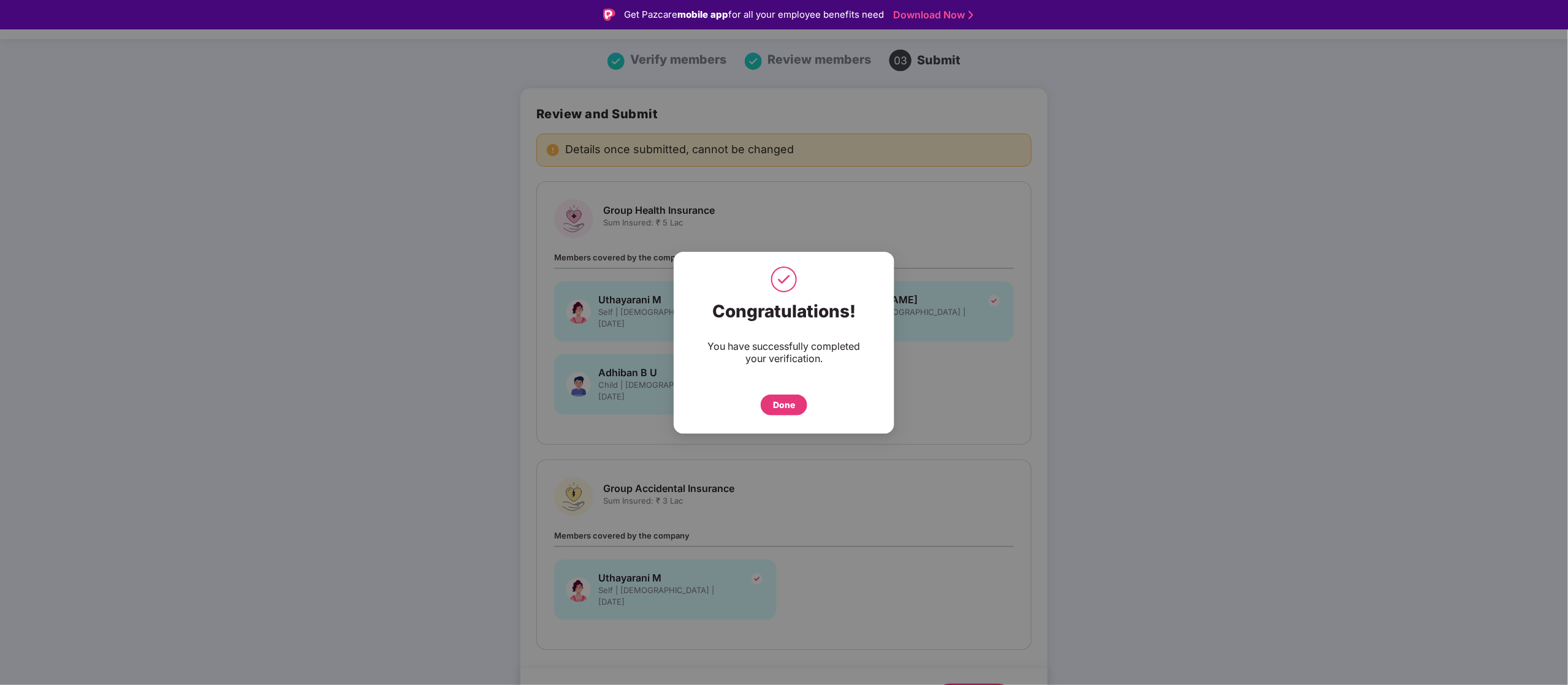
click at [799, 399] on div "Done" at bounding box center [784, 405] width 46 height 21
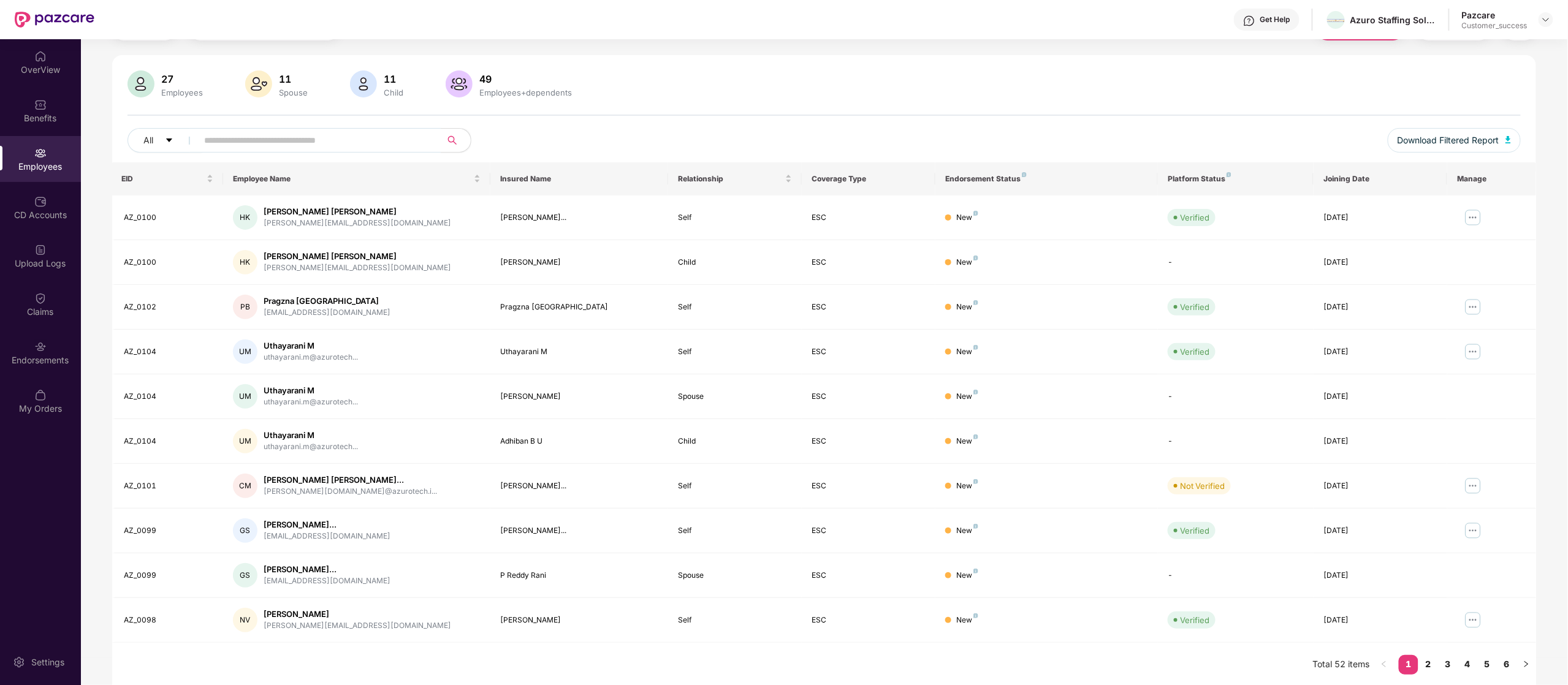
scroll to position [70, 0]
click at [1474, 483] on img at bounding box center [1473, 483] width 19 height 19
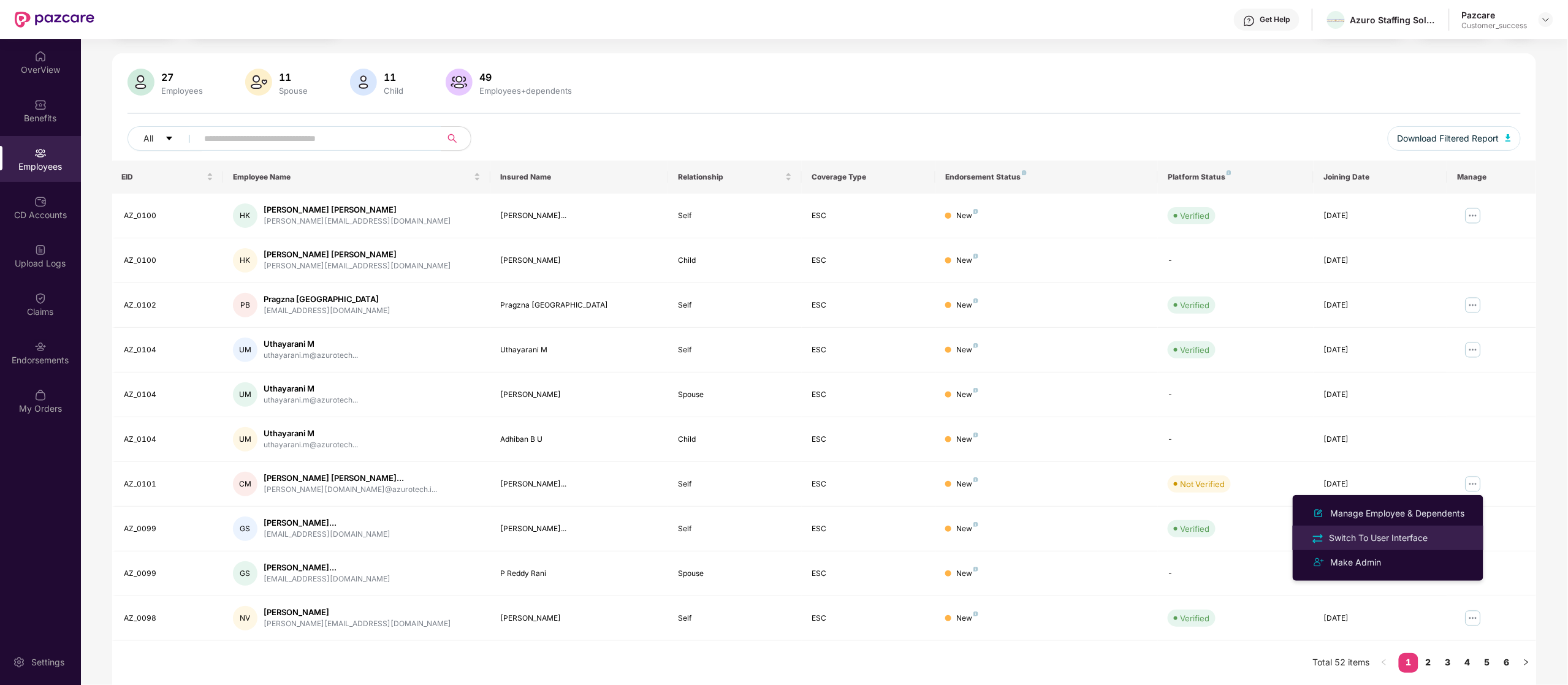
click at [1406, 540] on div "Switch To User Interface" at bounding box center [1378, 537] width 104 height 14
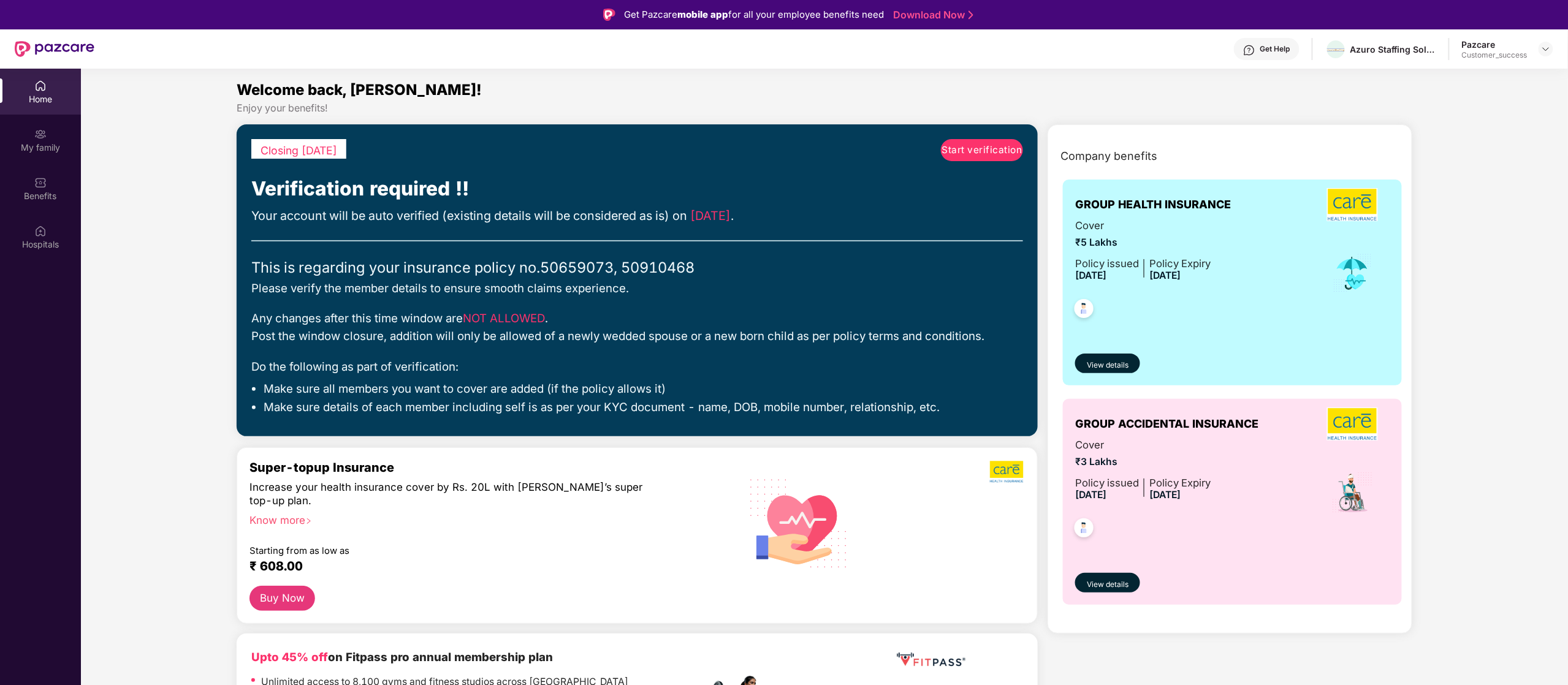
click at [983, 152] on span "Start verification" at bounding box center [982, 150] width 80 height 15
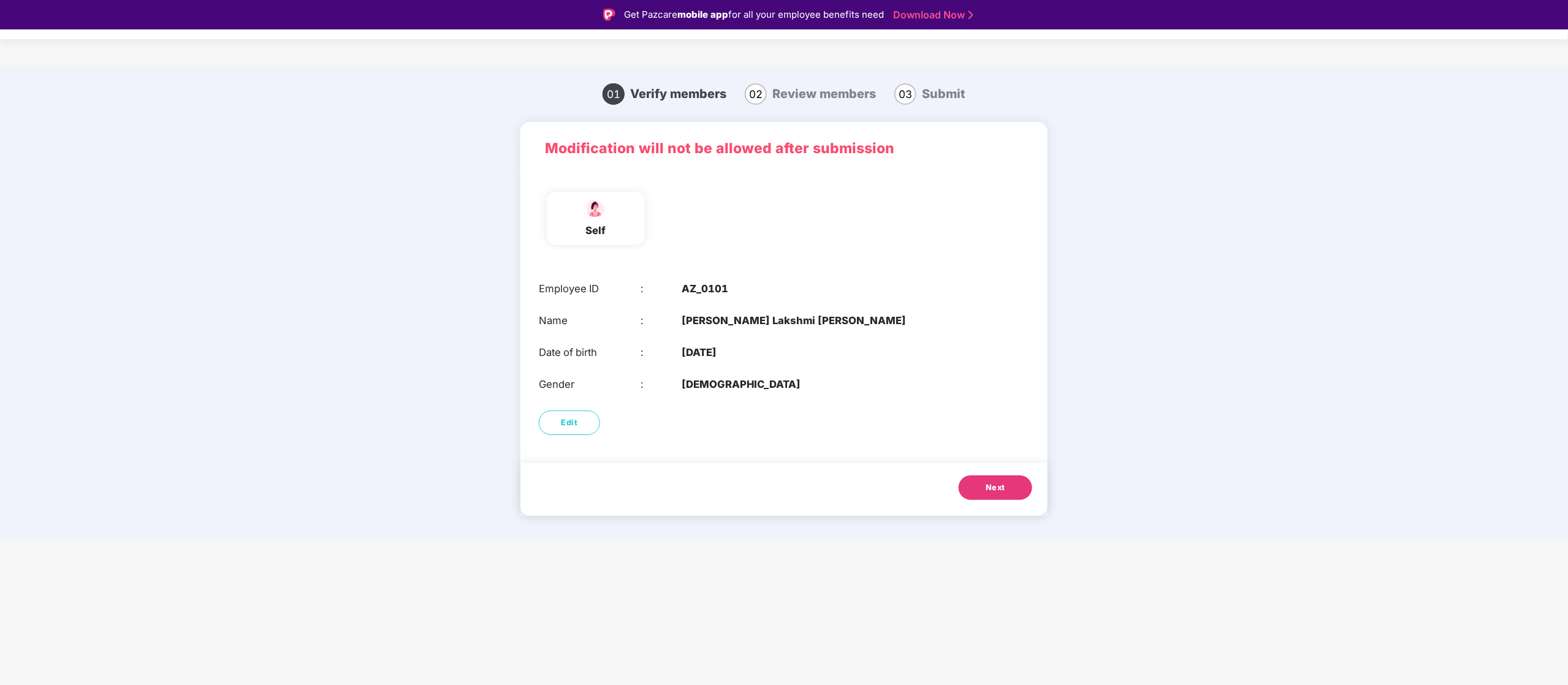
click at [994, 491] on span "Next" at bounding box center [994, 487] width 19 height 12
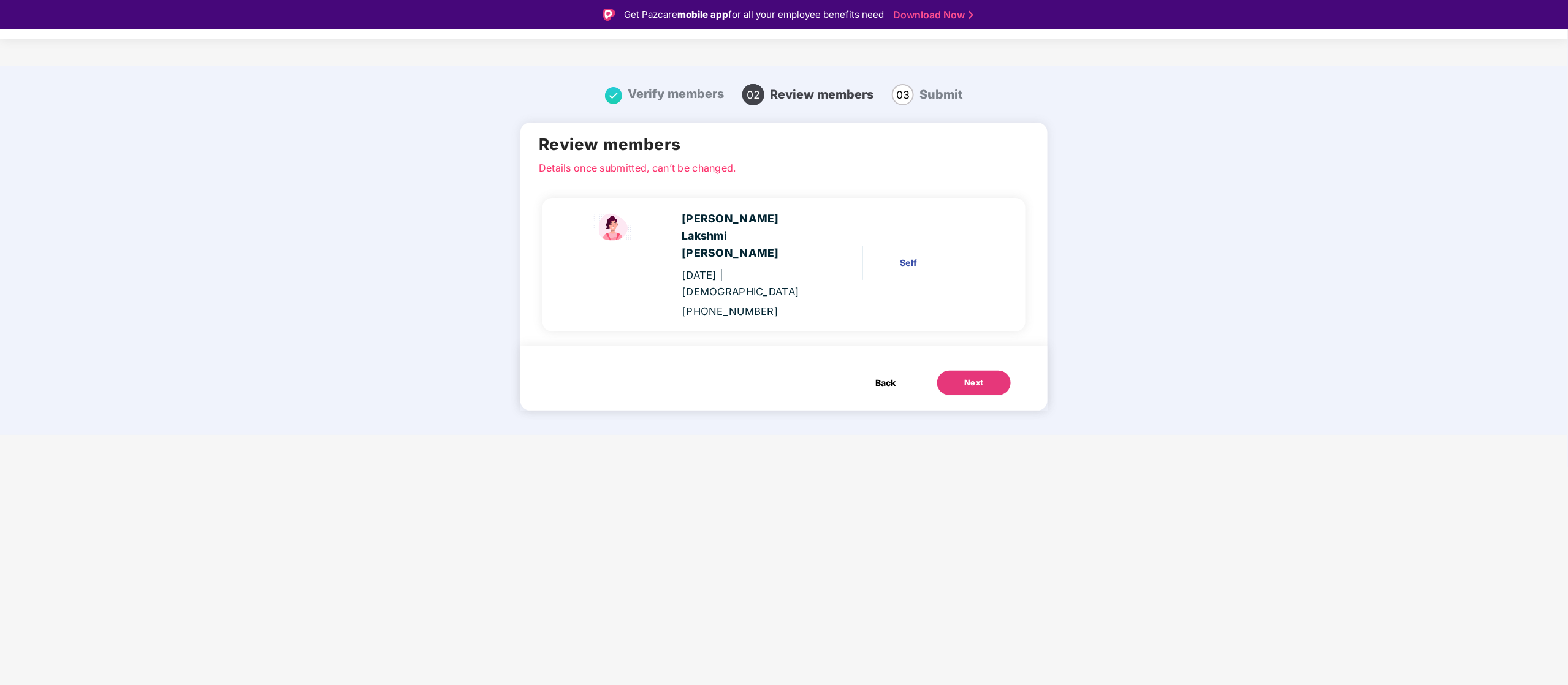
scroll to position [30, 0]
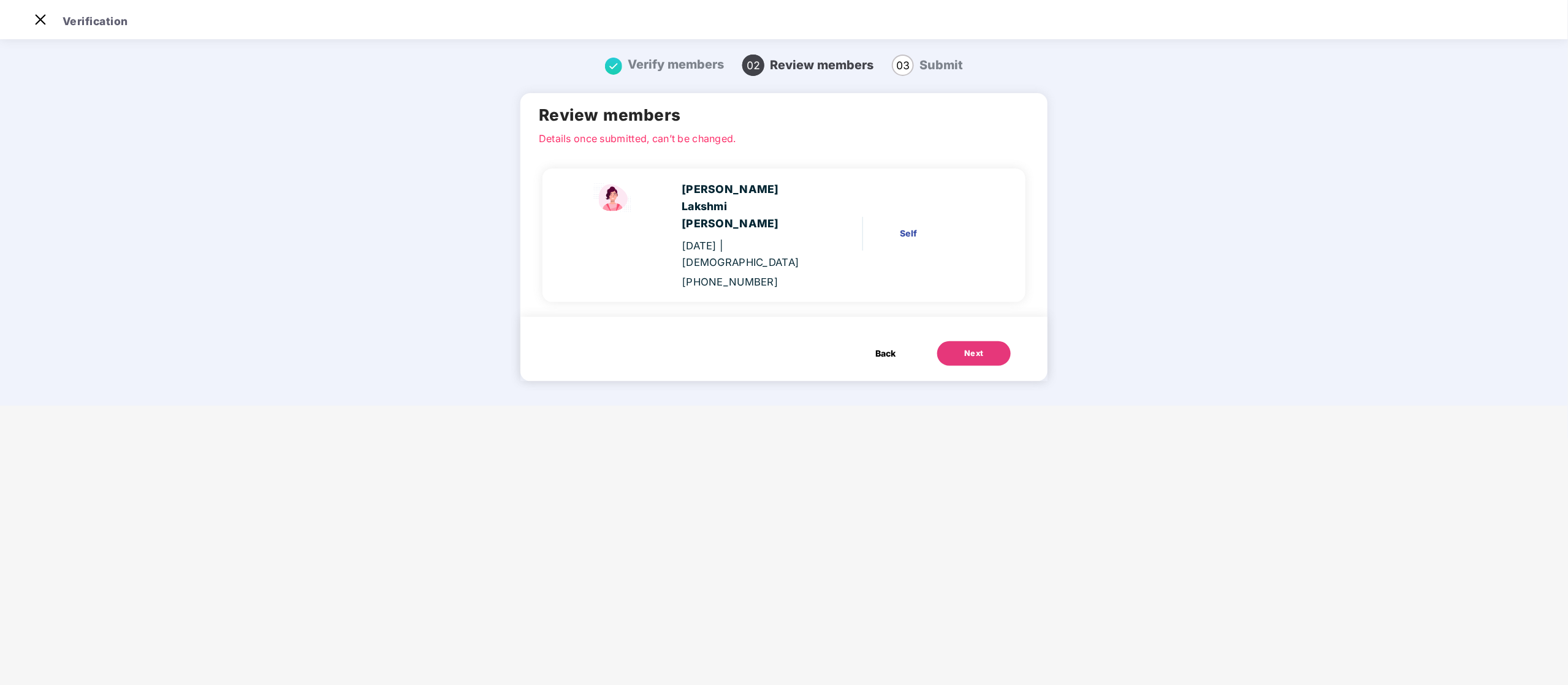
click at [1006, 341] on button "Next" at bounding box center [974, 353] width 74 height 25
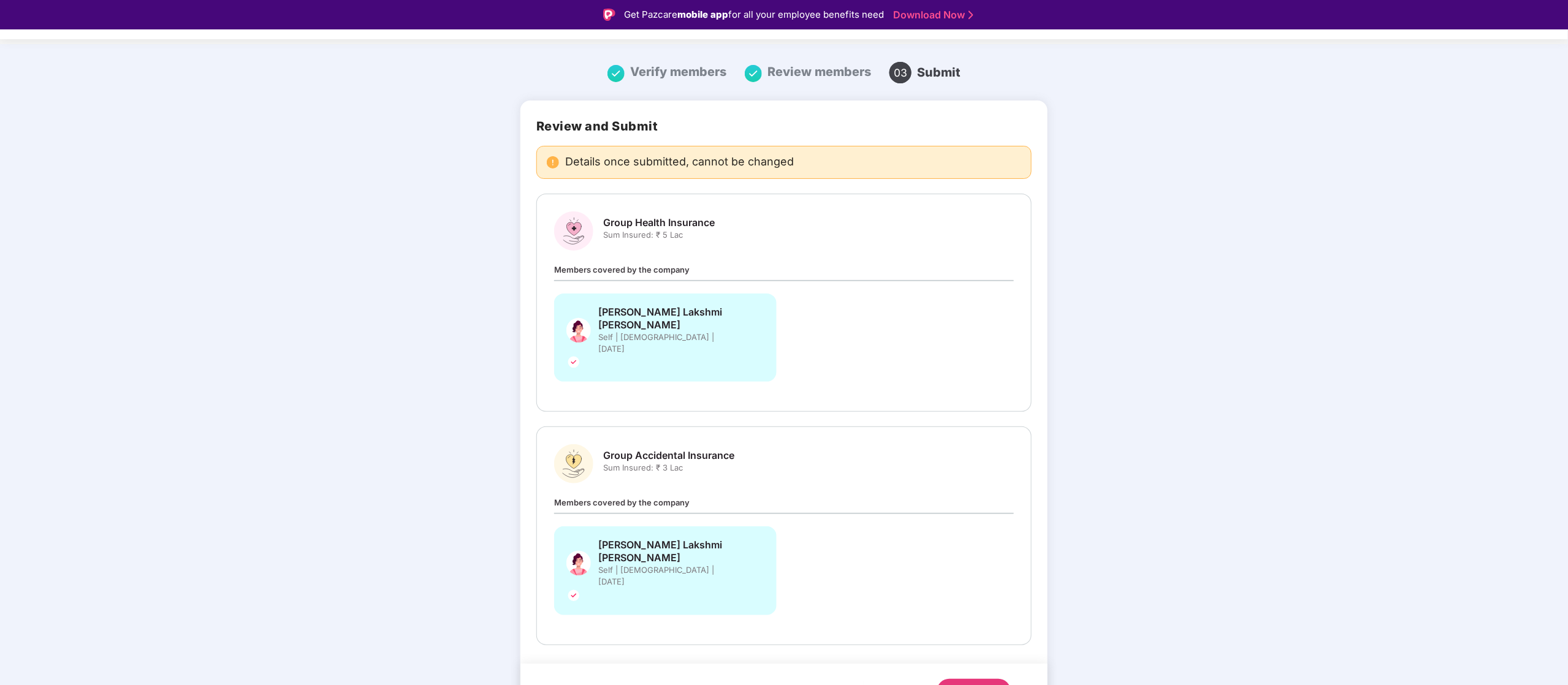
scroll to position [28, 0]
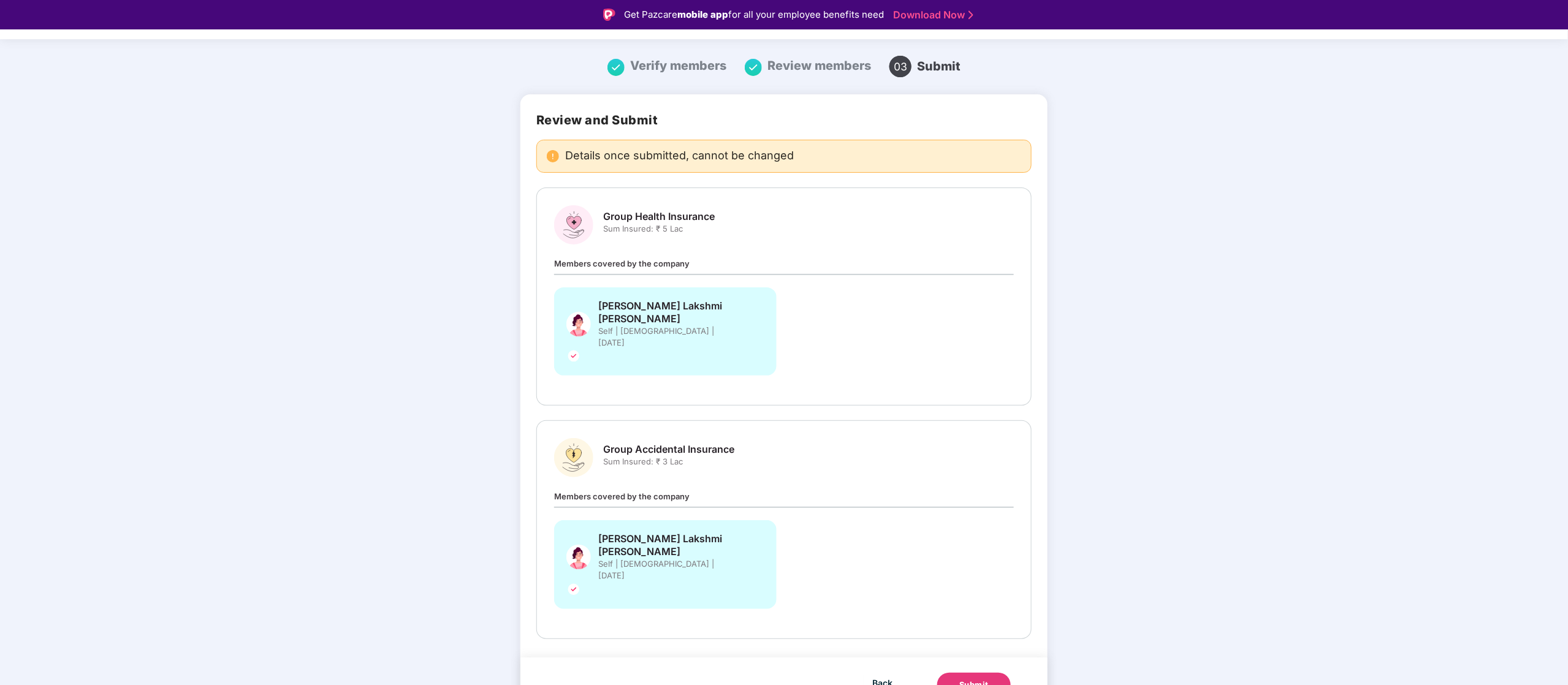
click at [976, 679] on div "Submit" at bounding box center [974, 684] width 30 height 12
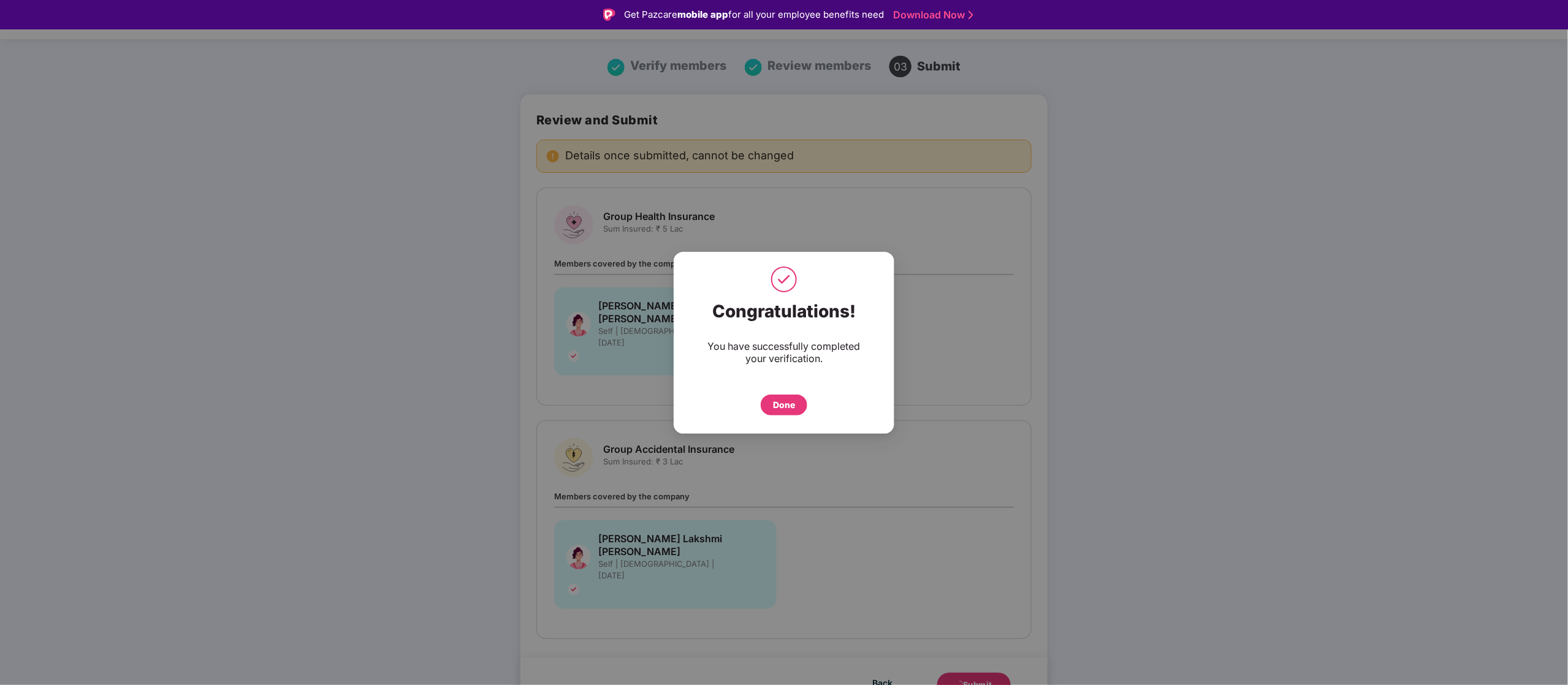
click at [791, 398] on div "Done" at bounding box center [784, 405] width 22 height 14
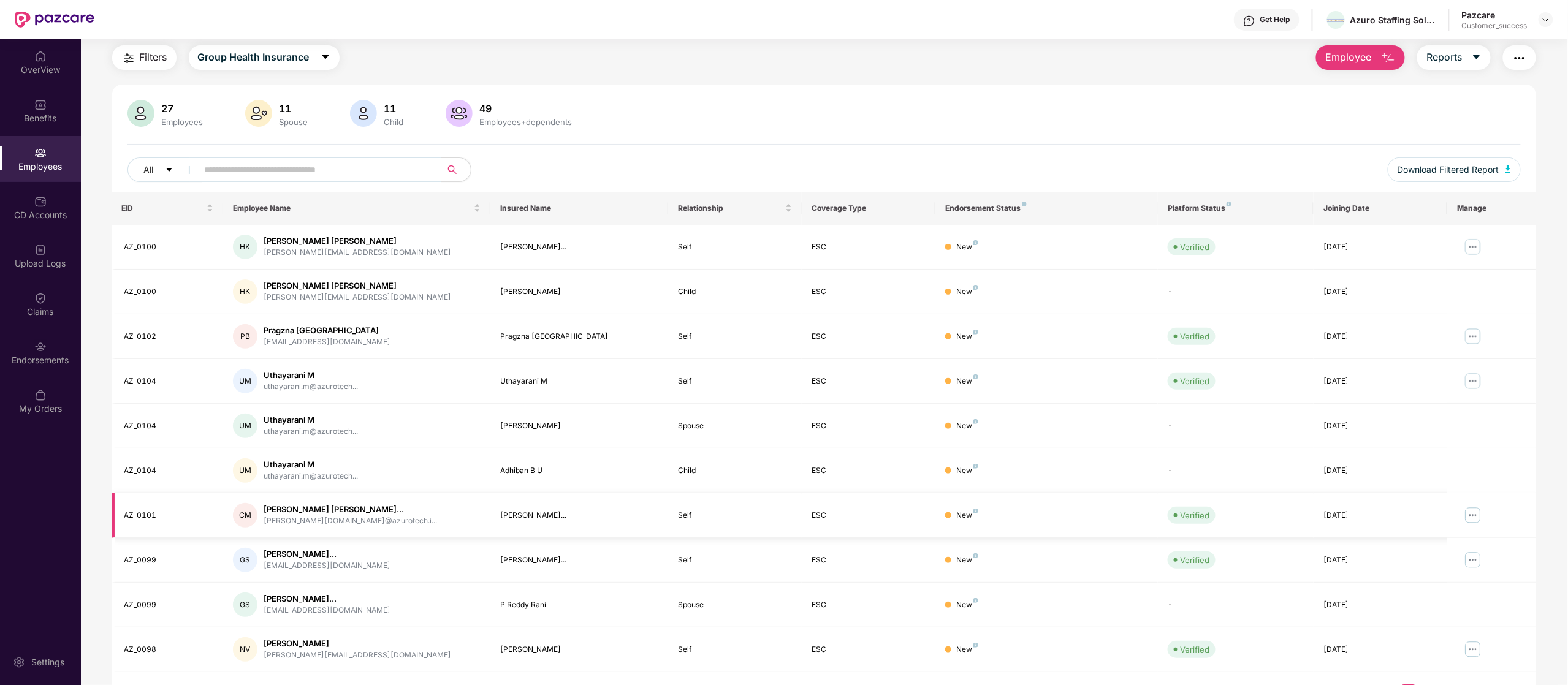
scroll to position [70, 0]
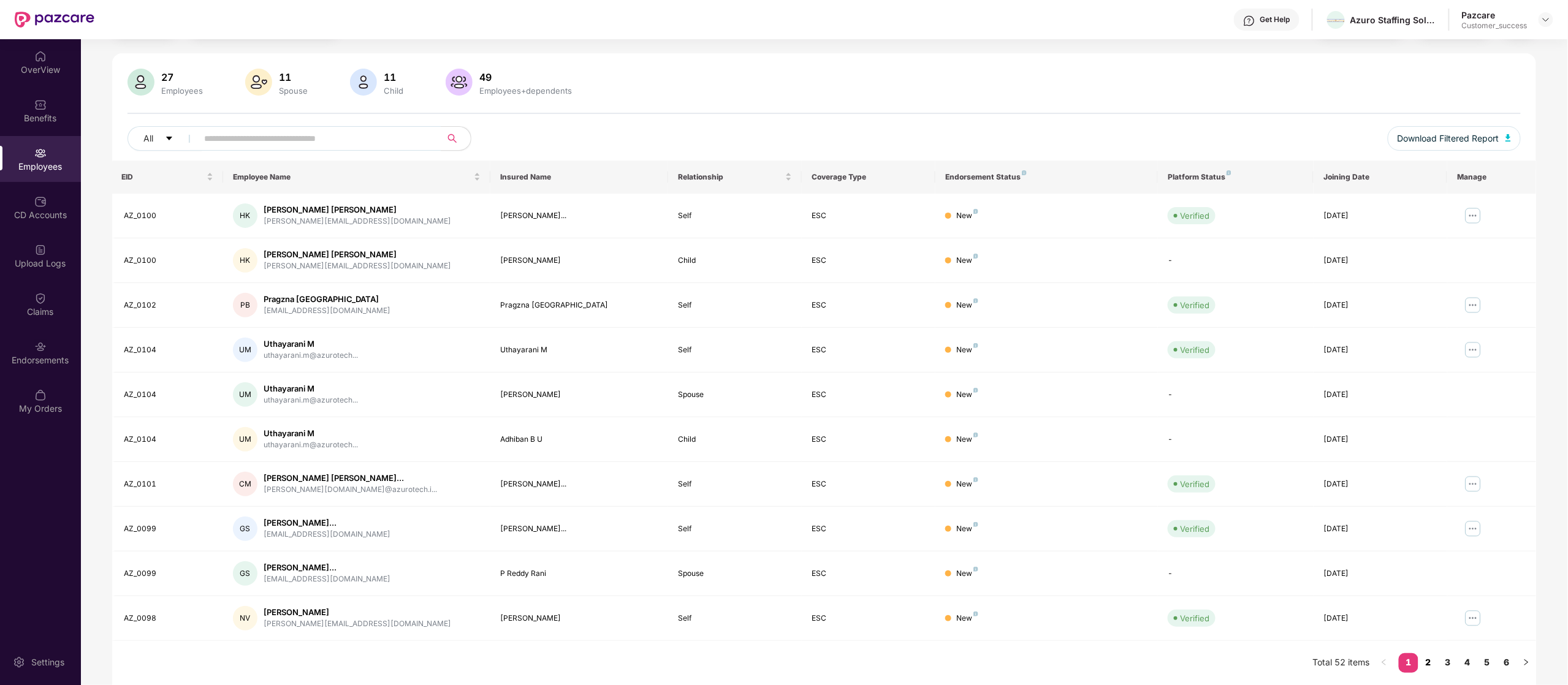
click at [1432, 664] on link "2" at bounding box center [1427, 662] width 19 height 18
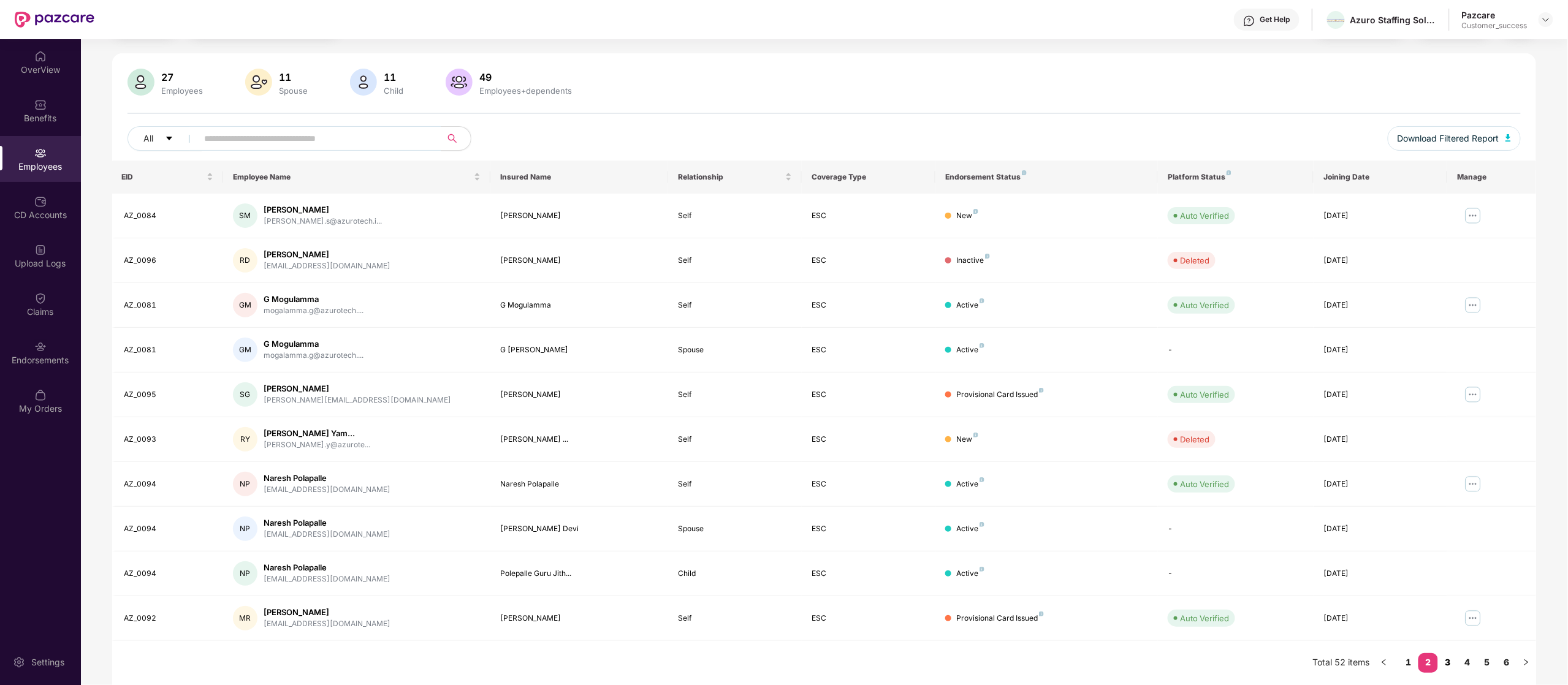
click at [1452, 664] on link "3" at bounding box center [1447, 662] width 19 height 18
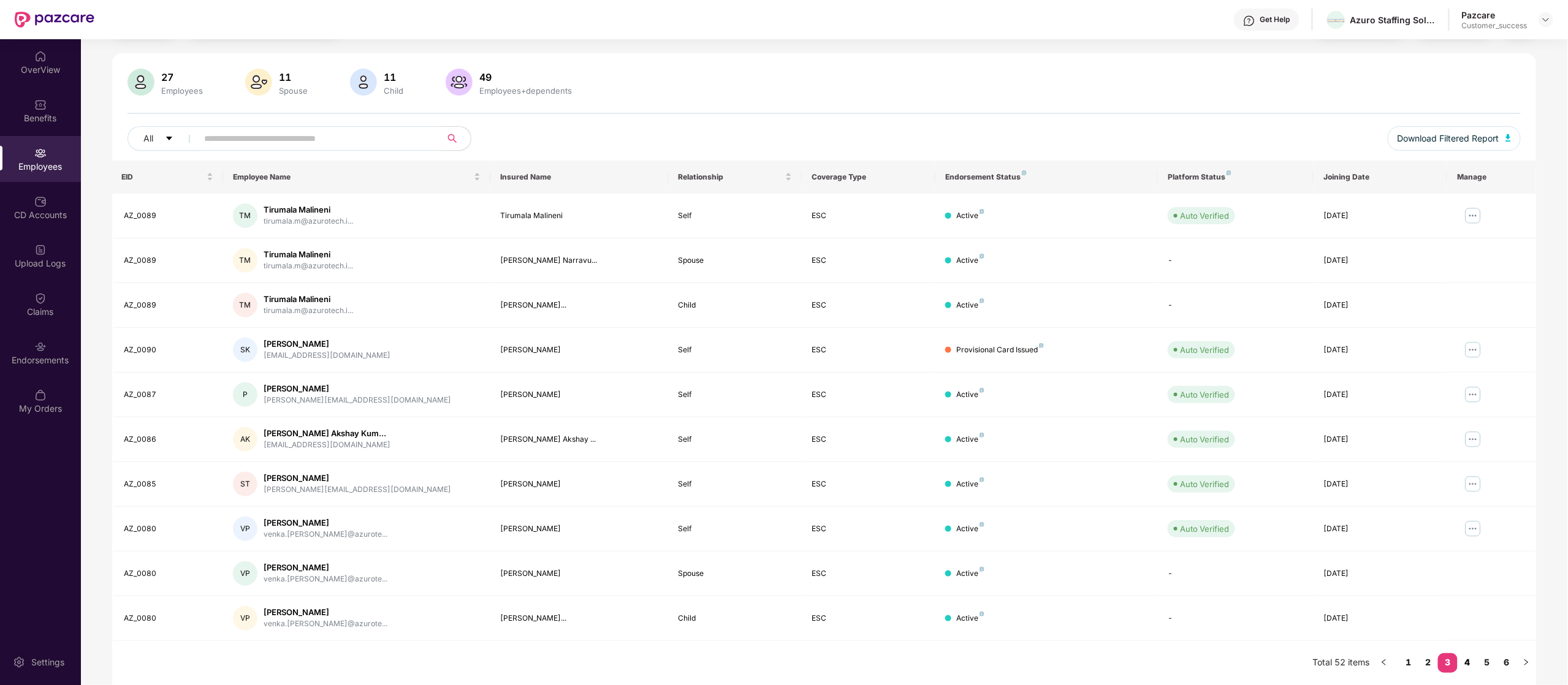
click at [1471, 664] on link "4" at bounding box center [1467, 662] width 19 height 18
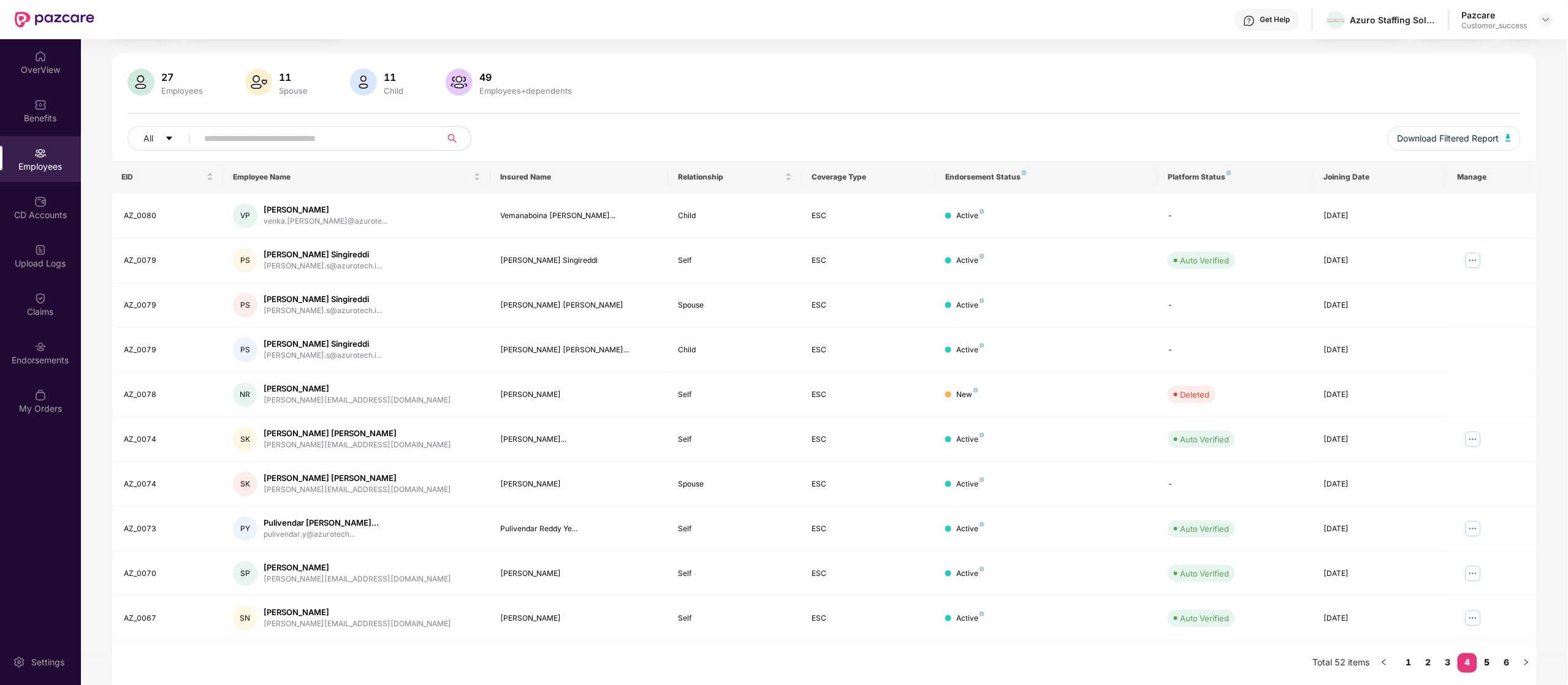
click at [1488, 656] on link "5" at bounding box center [1487, 662] width 19 height 18
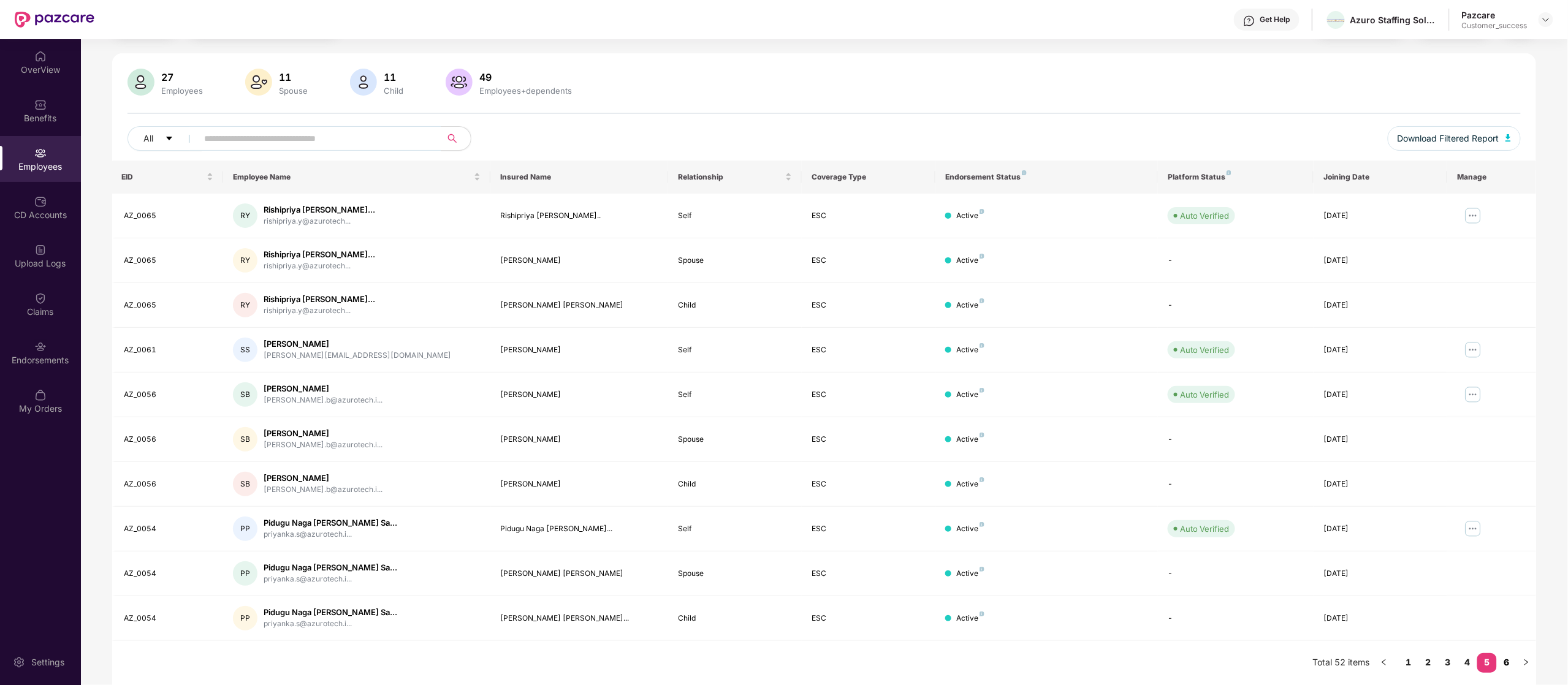
click at [1506, 662] on link "6" at bounding box center [1506, 662] width 19 height 18
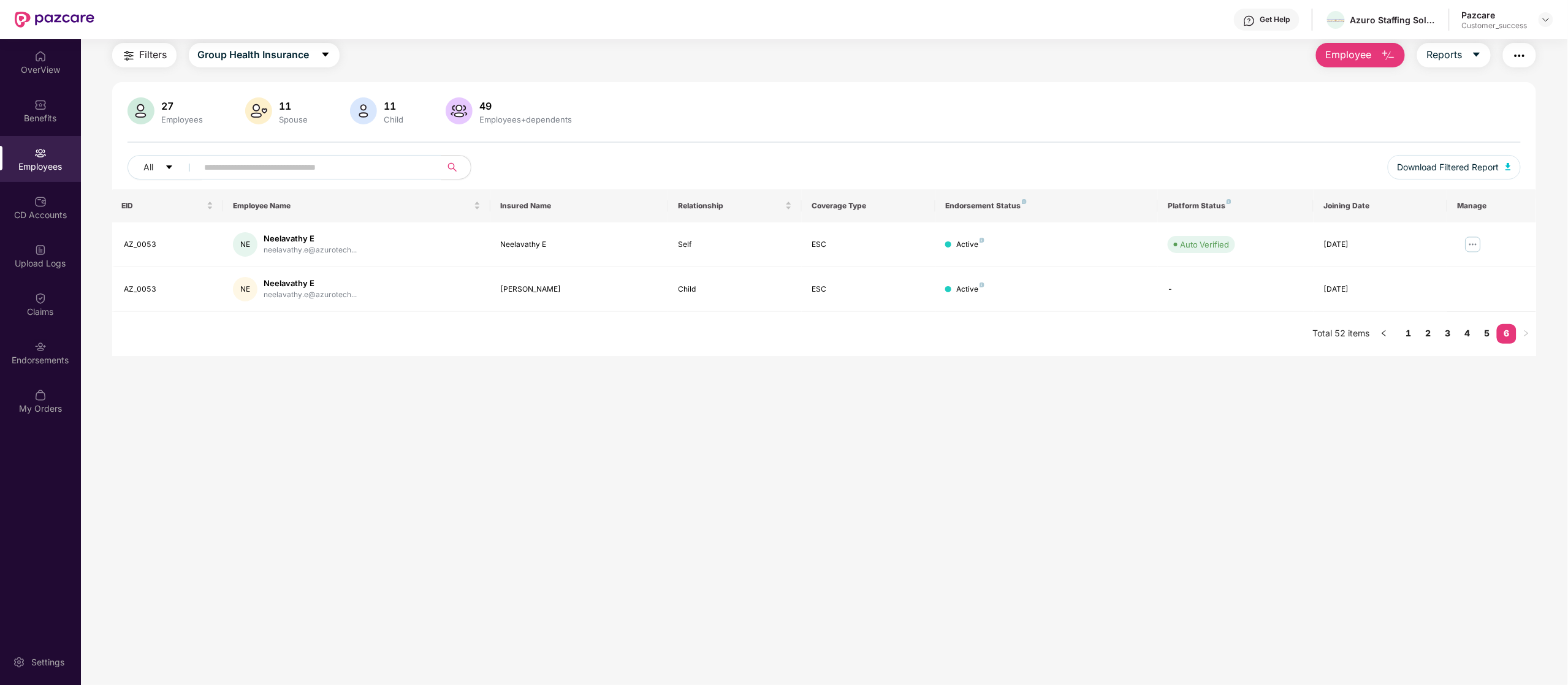
scroll to position [39, 0]
click at [43, 263] on div "Upload Logs" at bounding box center [40, 263] width 80 height 12
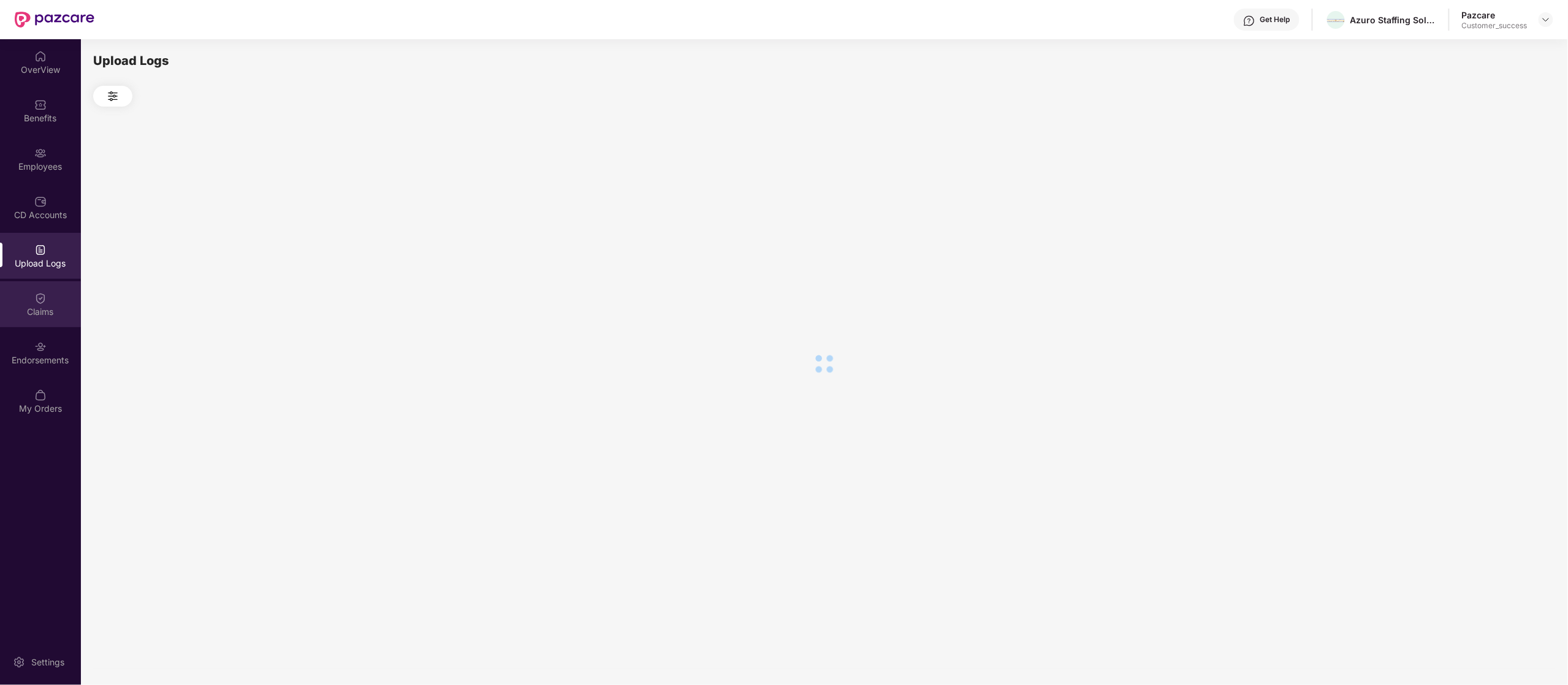
scroll to position [0, 0]
click at [44, 299] on img at bounding box center [40, 298] width 12 height 12
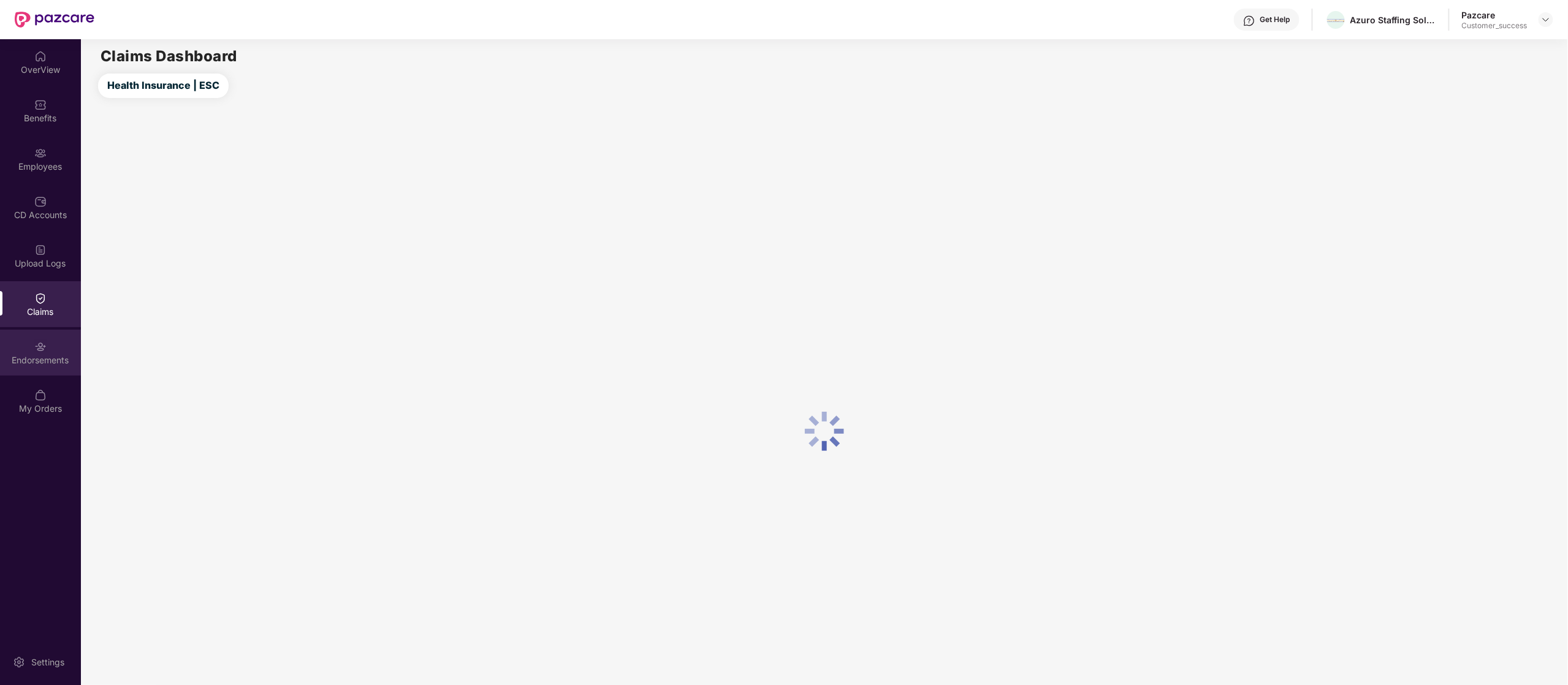
click at [46, 362] on div "Endorsements" at bounding box center [40, 360] width 80 height 12
